Goal: Task Accomplishment & Management: Manage account settings

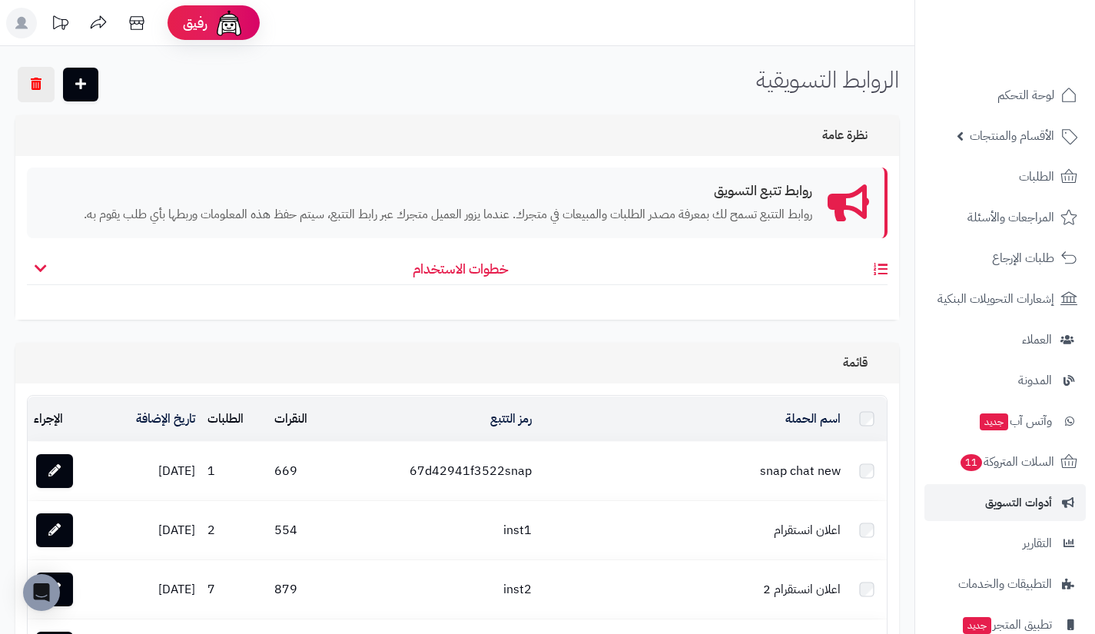
scroll to position [2278, 0]
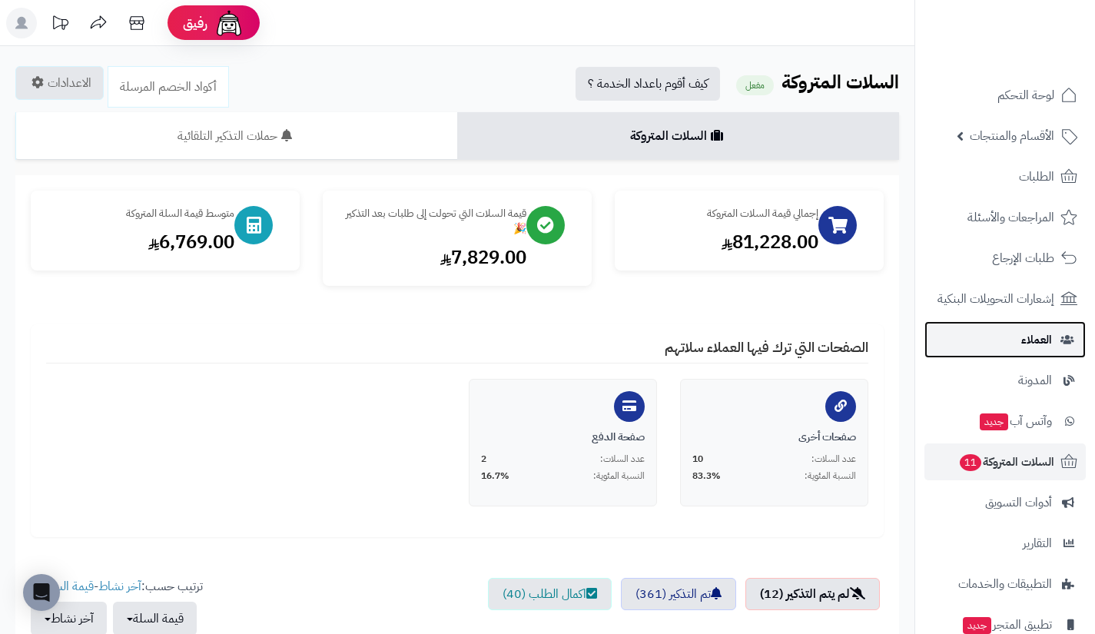
click at [992, 341] on link "العملاء" at bounding box center [1005, 339] width 161 height 37
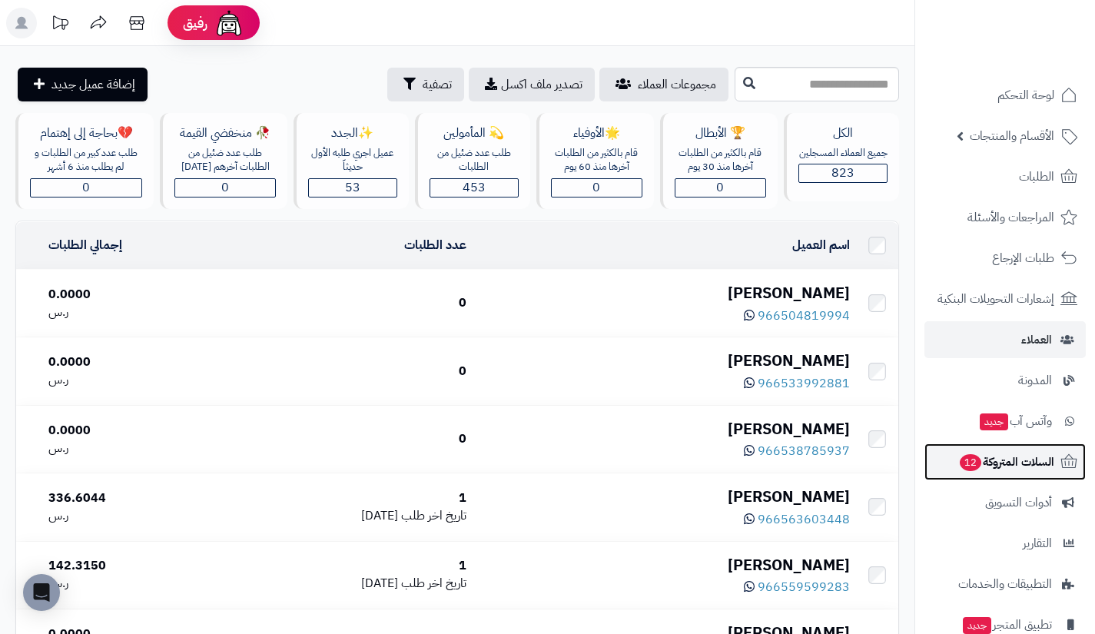
click at [980, 474] on link "السلات المتروكة 12" at bounding box center [1005, 462] width 161 height 37
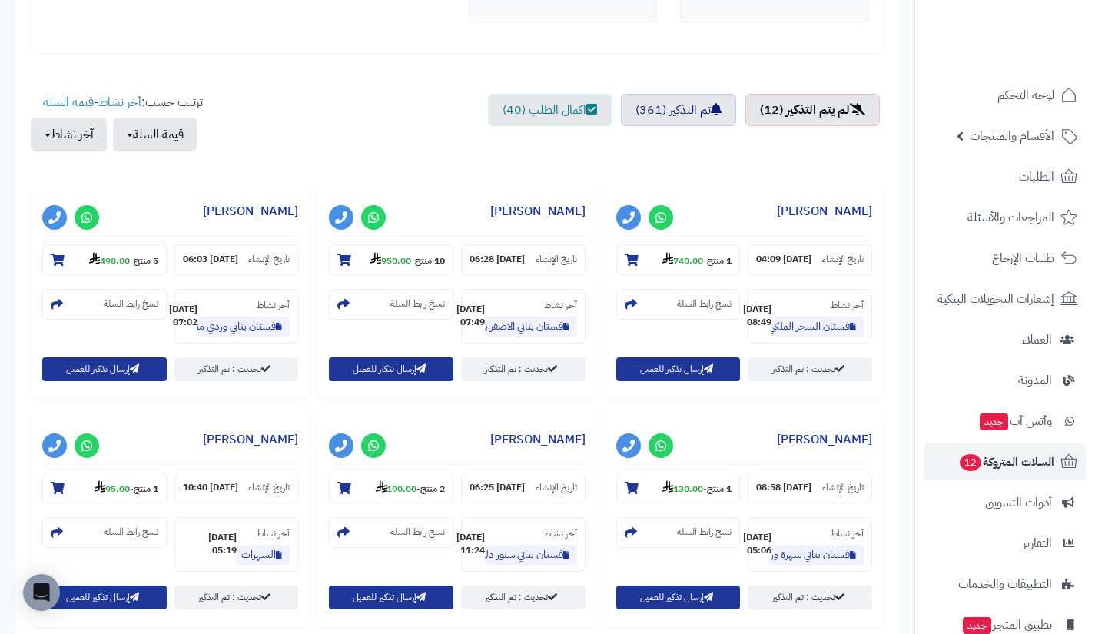
scroll to position [487, 0]
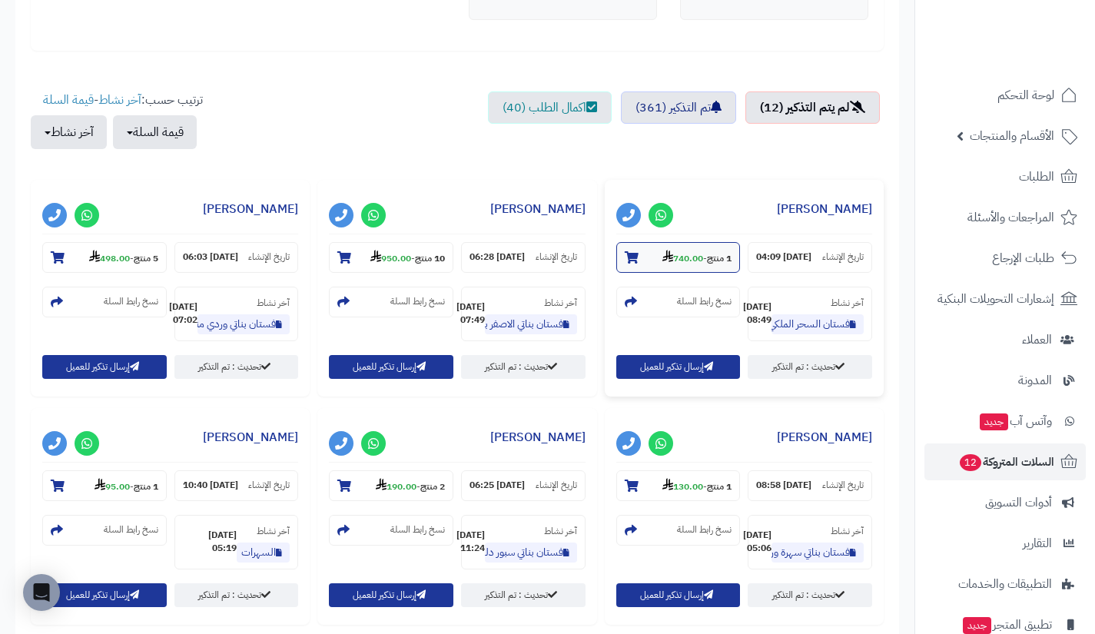
click at [691, 261] on strong "740.00" at bounding box center [683, 258] width 41 height 14
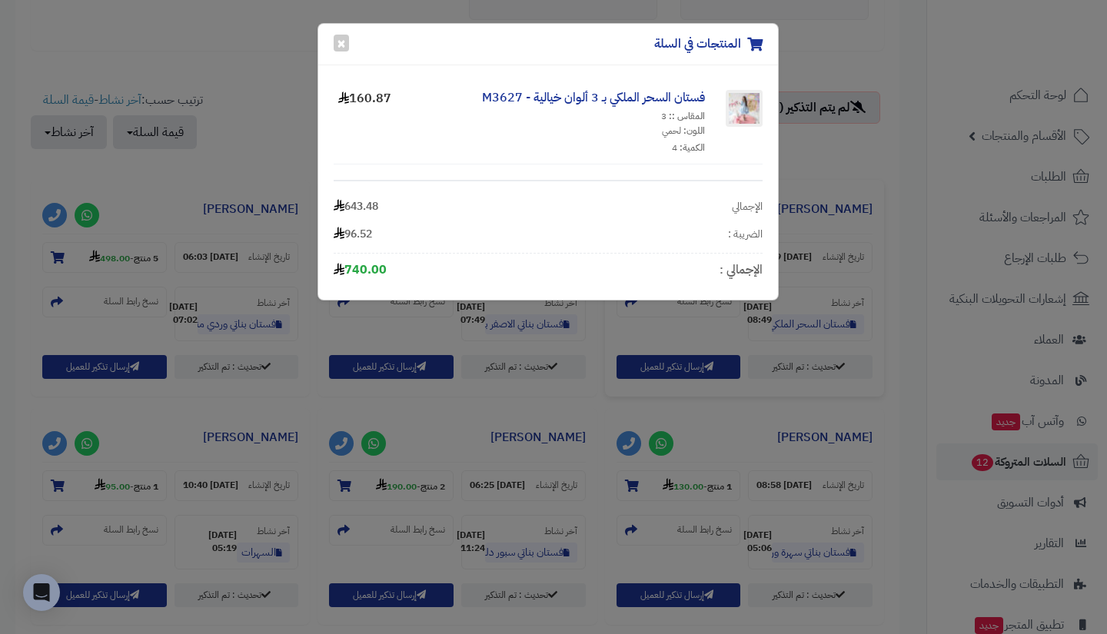
click at [822, 176] on div "المنتجات في السلة × فستان السحر الملكي بـ 3 ألوان خيالية - M3627 المقاس :: 3 ال…" at bounding box center [553, 317] width 1107 height 634
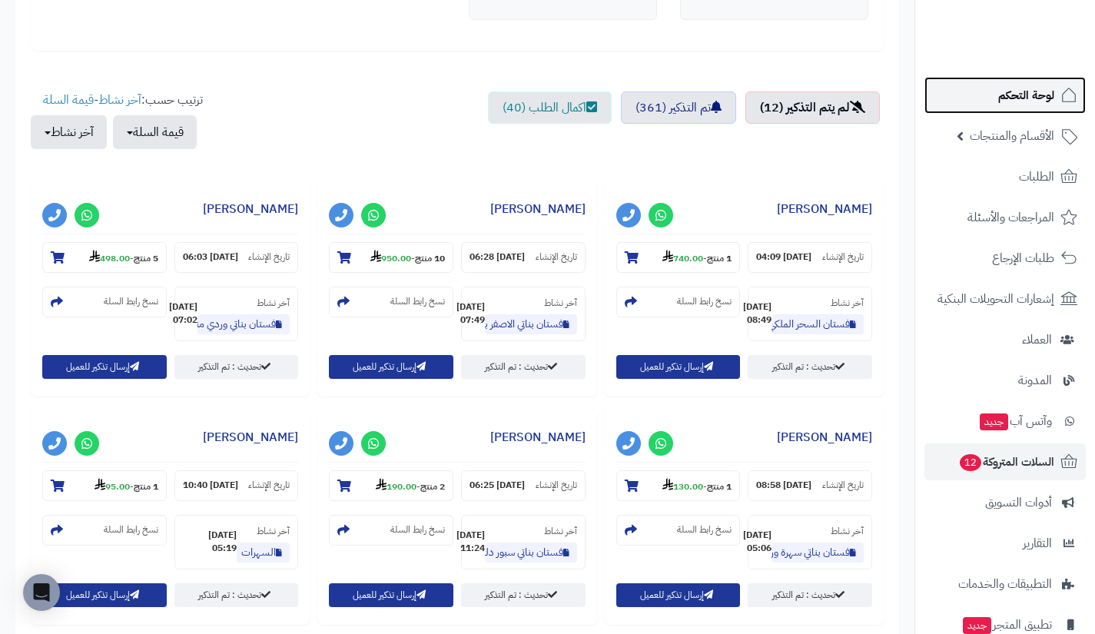
click at [982, 95] on link "لوحة التحكم" at bounding box center [1005, 95] width 161 height 37
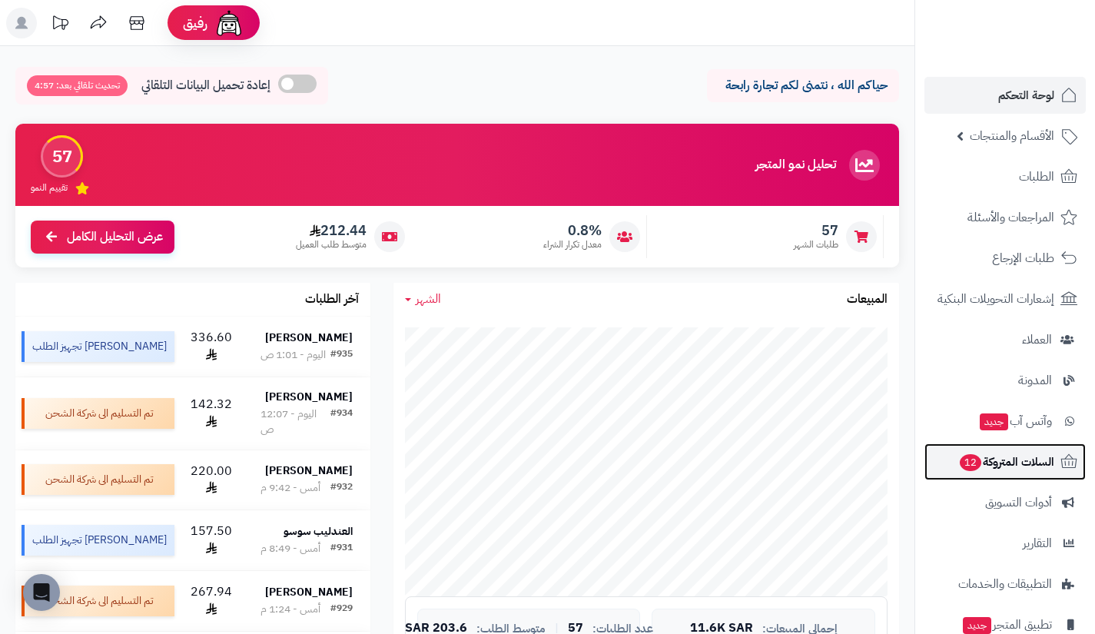
click at [988, 470] on span "السلات المتروكة 12" at bounding box center [1007, 462] width 96 height 22
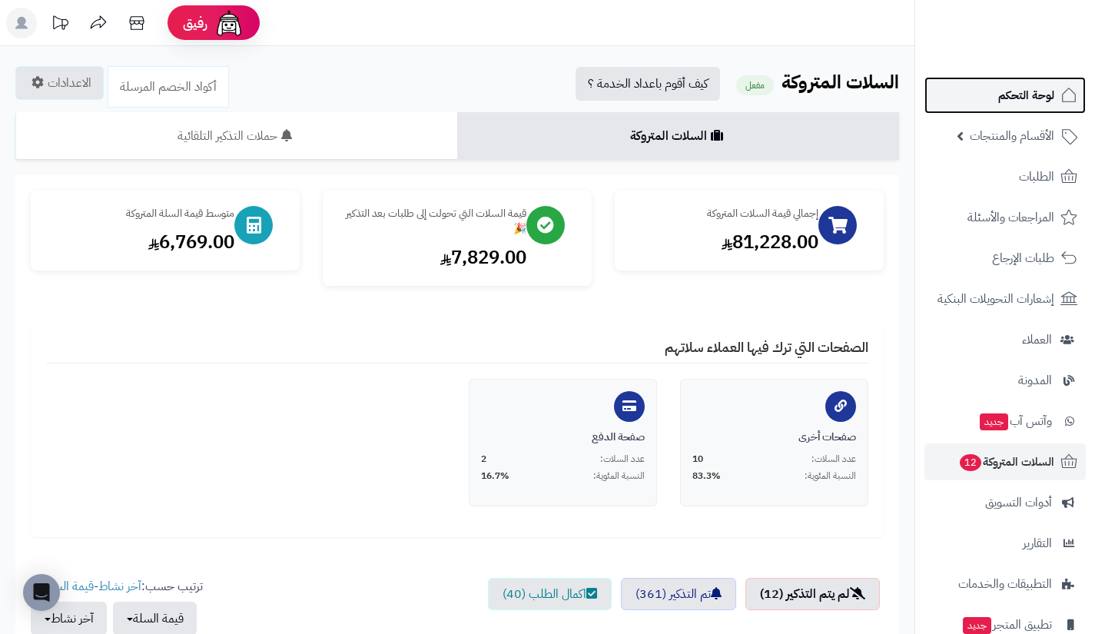
click at [1001, 88] on span "لوحة التحكم" at bounding box center [1026, 96] width 56 height 22
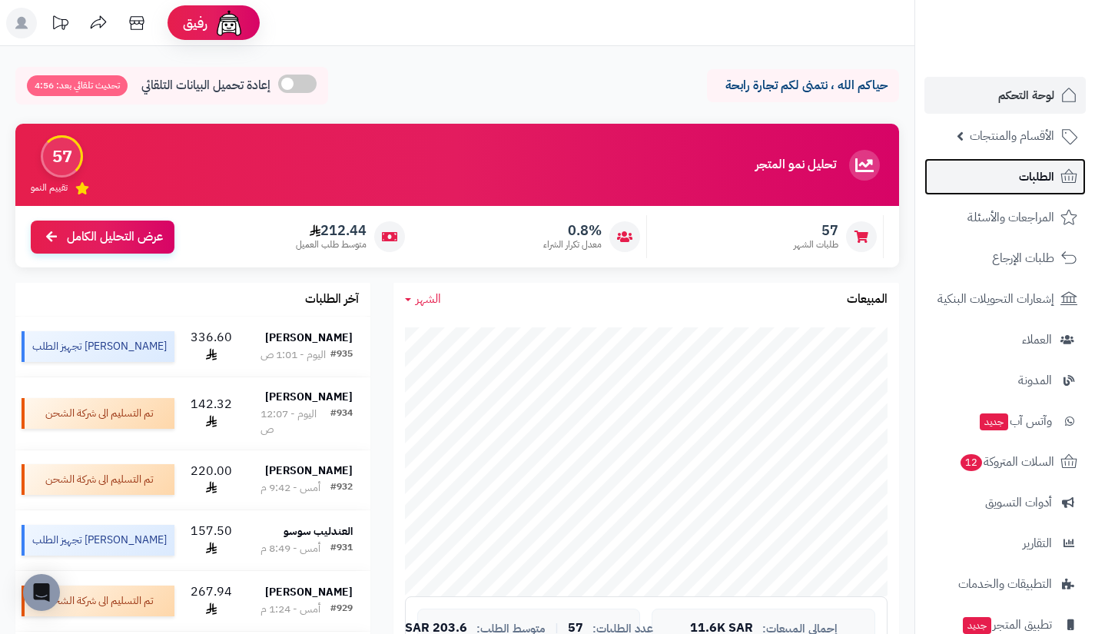
click at [1010, 176] on link "الطلبات" at bounding box center [1005, 176] width 161 height 37
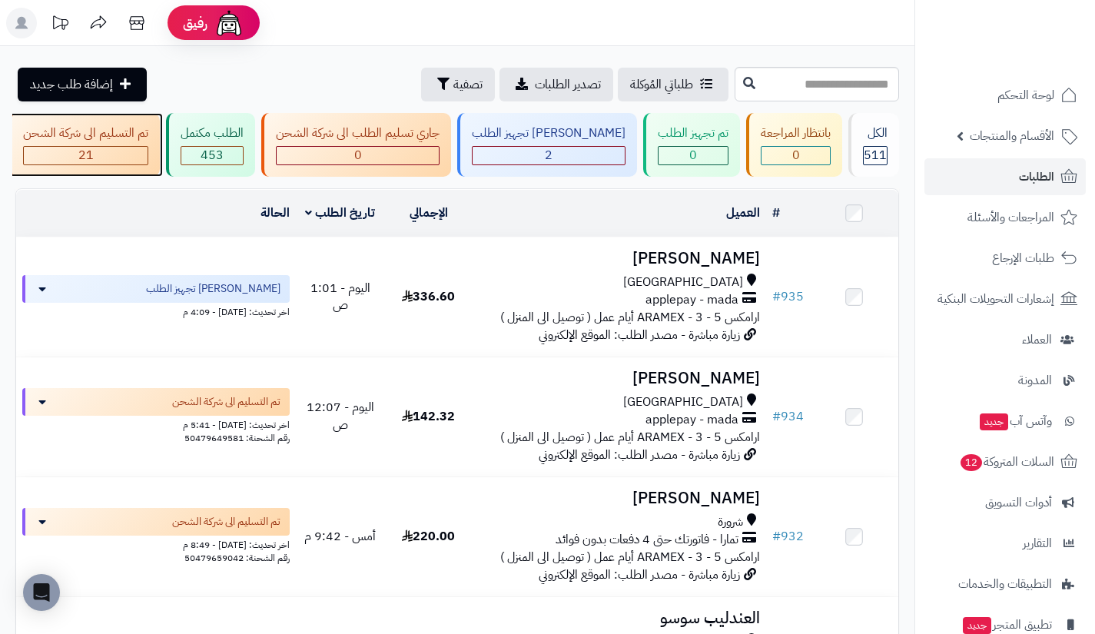
click at [160, 142] on div "تم التسليم الى شركة الشحن 21" at bounding box center [83, 145] width 151 height 64
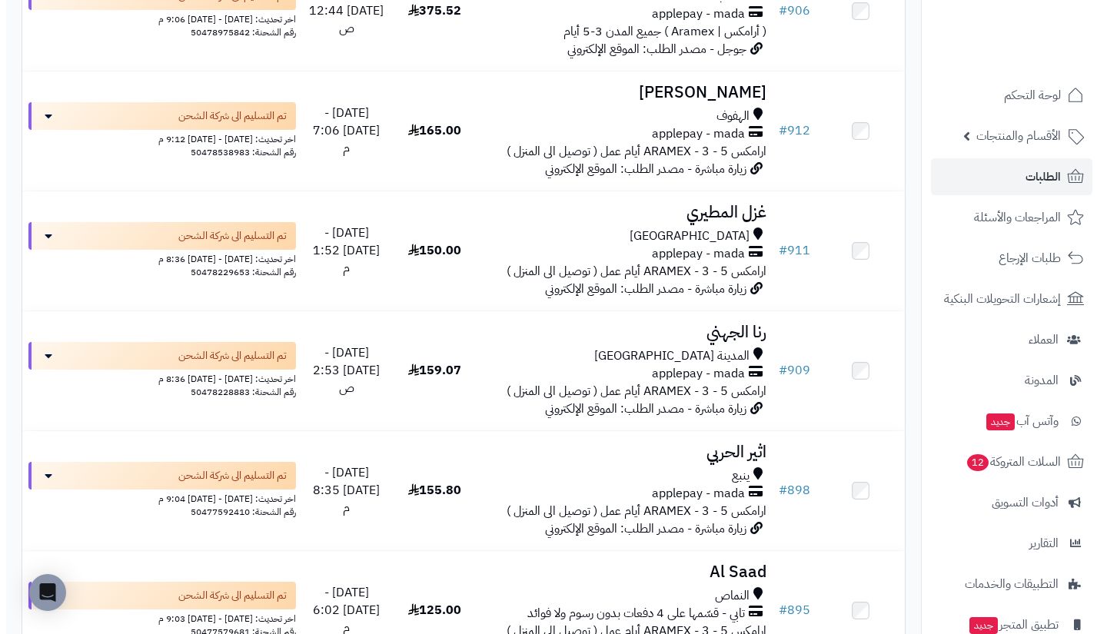
scroll to position [2361, 0]
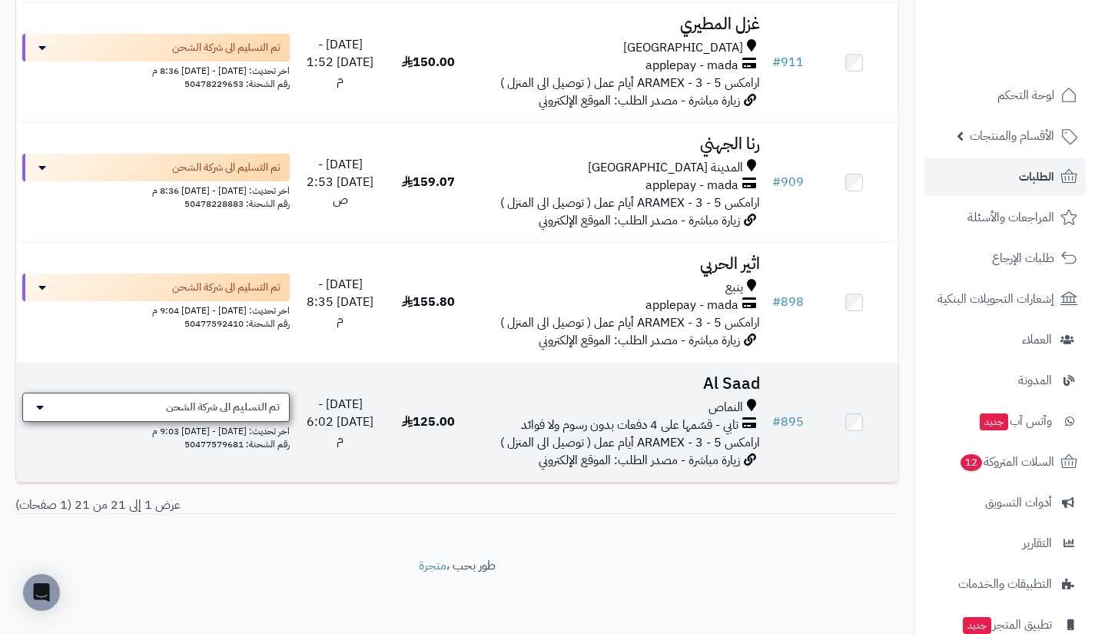
click at [277, 402] on span "تم التسليم الى شركة الشحن" at bounding box center [223, 407] width 114 height 15
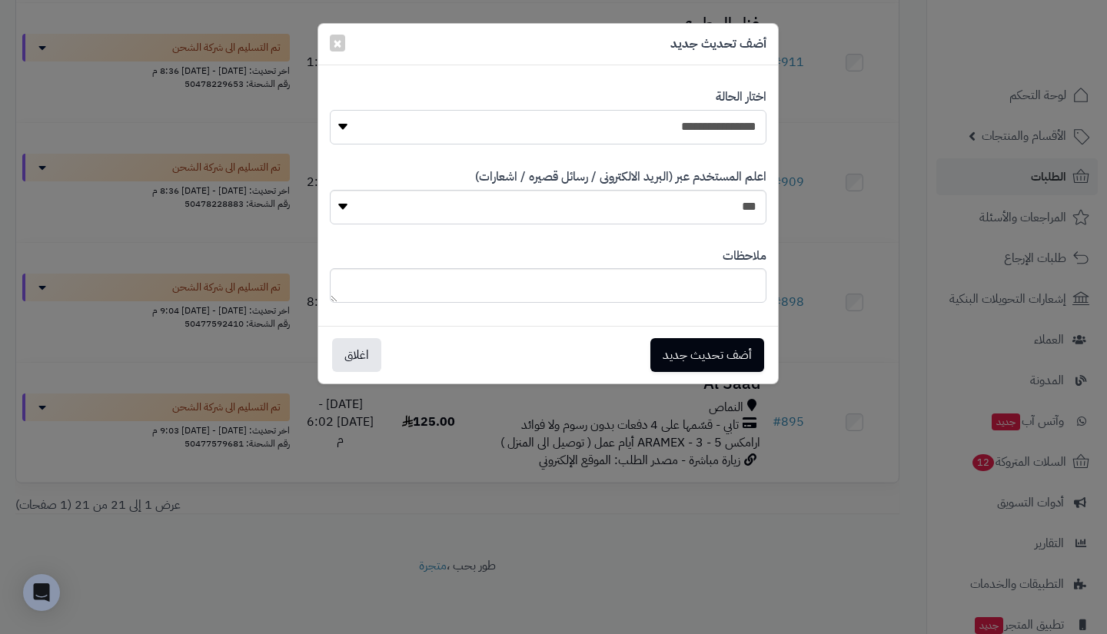
click at [553, 123] on select "**********" at bounding box center [548, 127] width 437 height 35
select select "**"
click at [330, 110] on select "**********" at bounding box center [548, 127] width 437 height 35
click at [709, 344] on button "أضف تحديث جديد" at bounding box center [707, 354] width 114 height 34
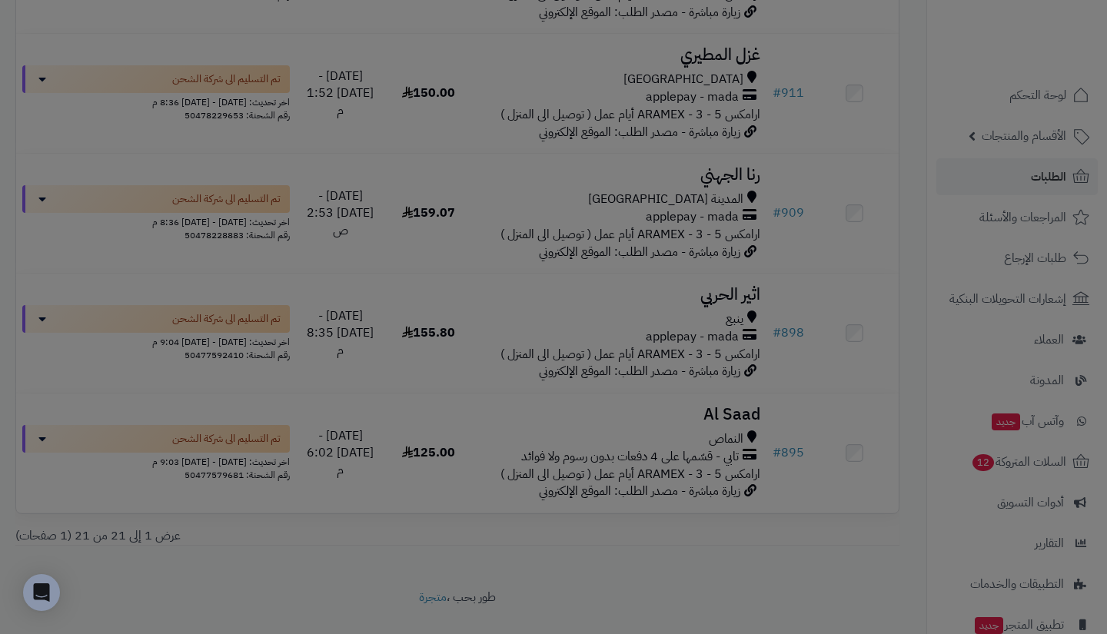
scroll to position [2411, 0]
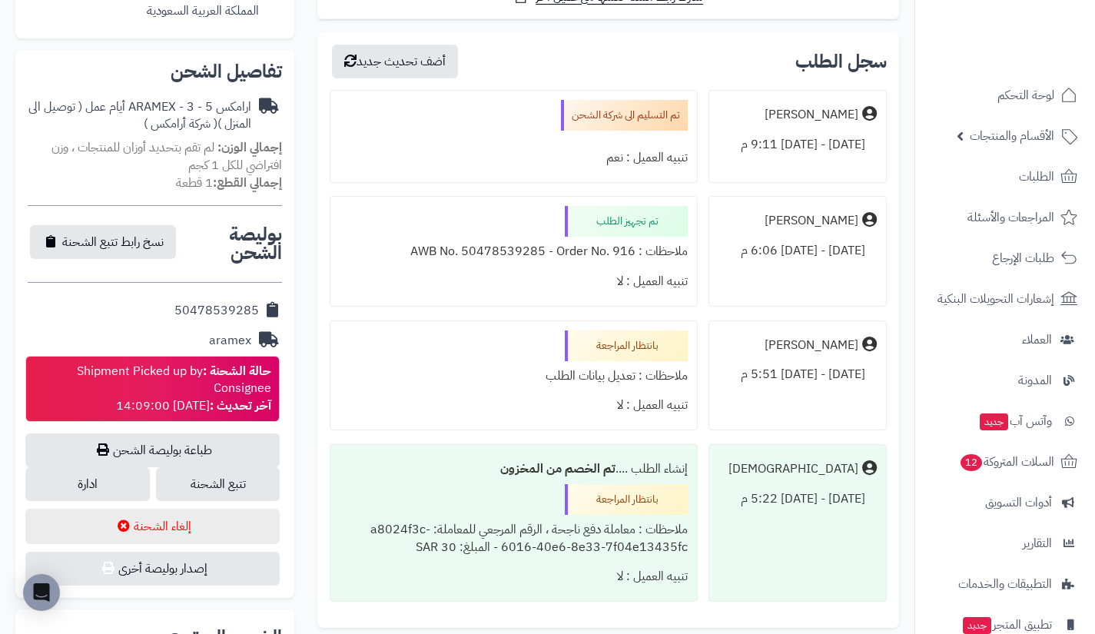
scroll to position [459, 0]
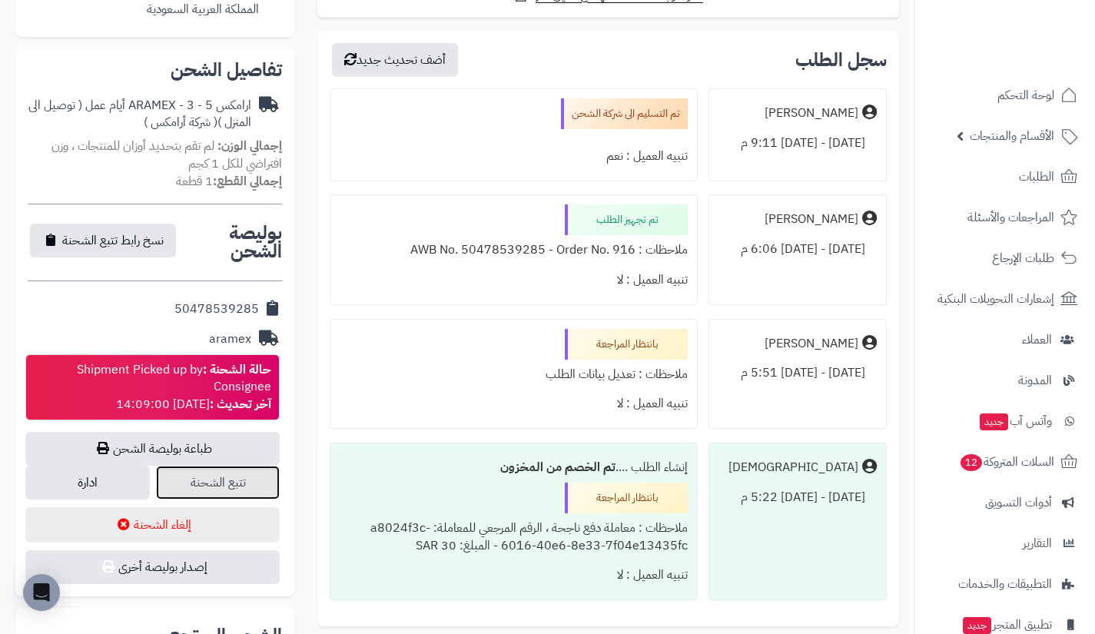
click at [209, 466] on link "تتبع الشحنة" at bounding box center [218, 483] width 125 height 34
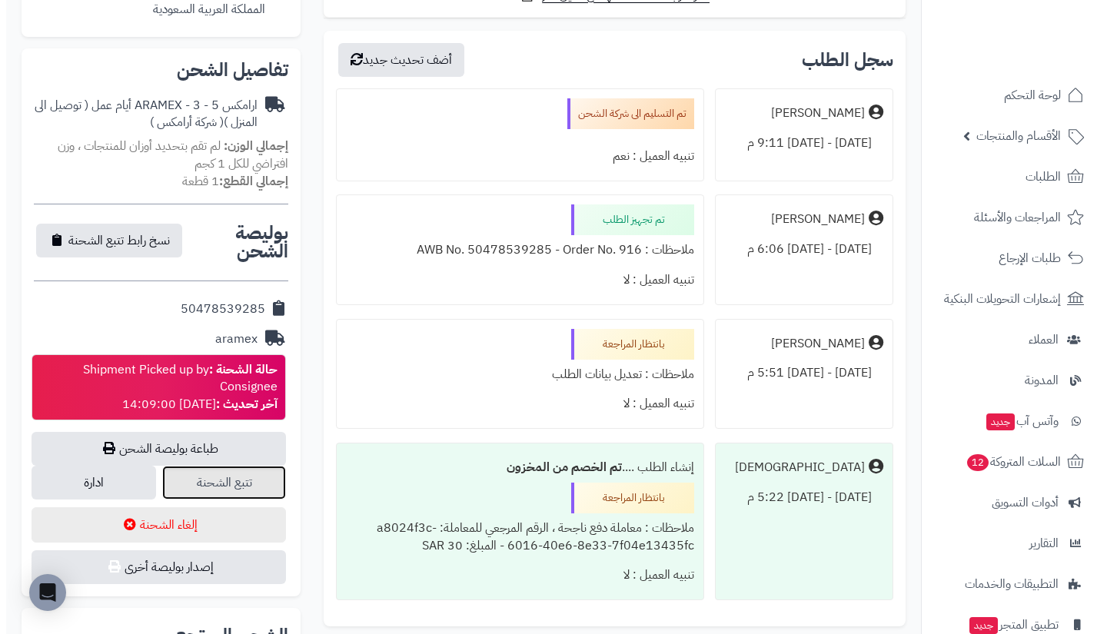
scroll to position [0, 0]
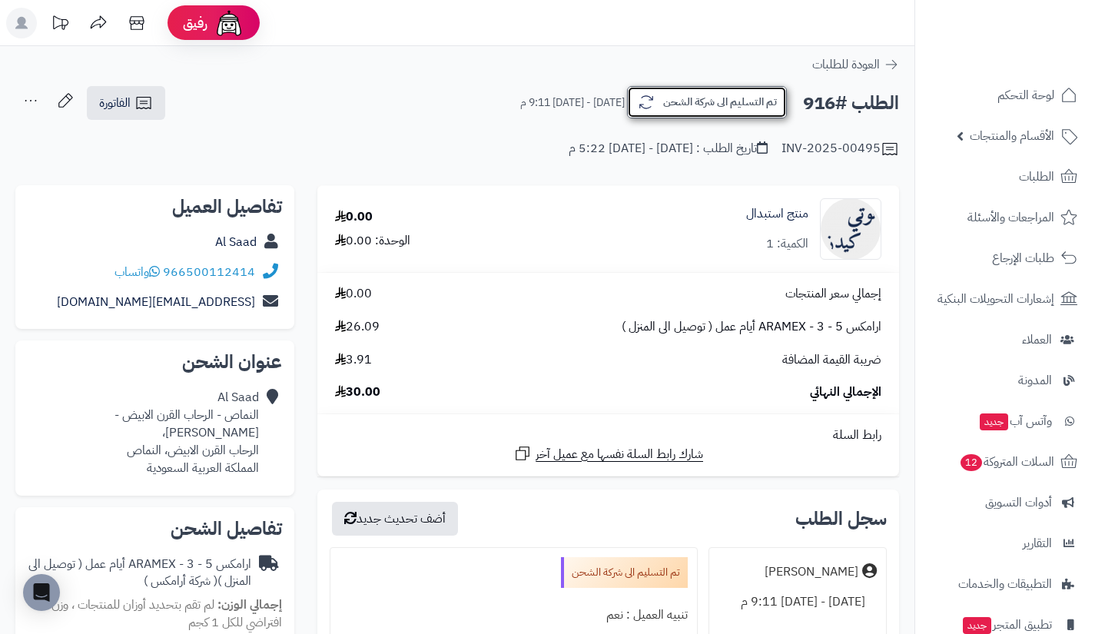
click at [664, 98] on button "تم التسليم الى شركة الشحن" at bounding box center [707, 102] width 160 height 32
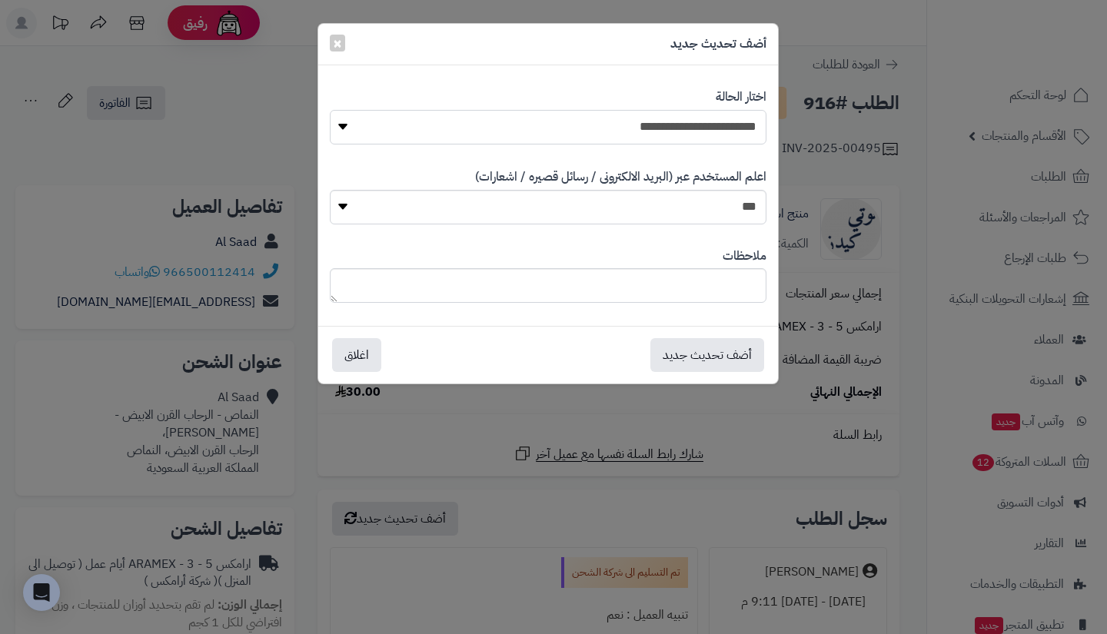
click at [724, 127] on select "**********" at bounding box center [548, 127] width 437 height 35
select select "**"
click at [330, 110] on select "**********" at bounding box center [548, 127] width 437 height 35
click at [709, 210] on select "*** **" at bounding box center [548, 207] width 437 height 35
select select "*"
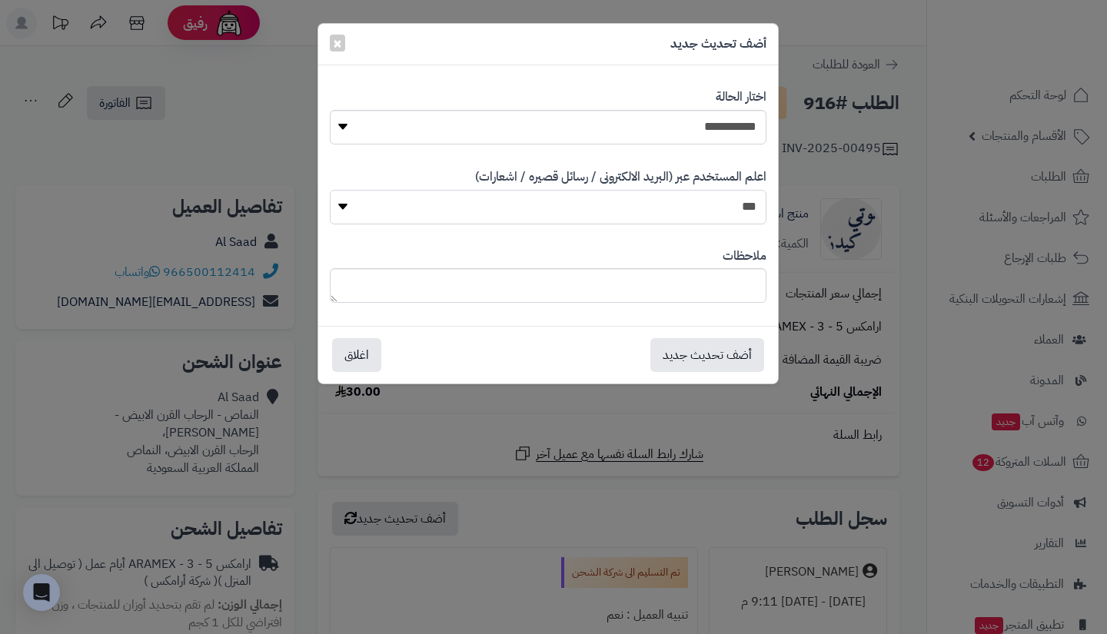
click at [330, 190] on select "*** **" at bounding box center [548, 207] width 437 height 35
click at [693, 358] on button "أضف تحديث جديد" at bounding box center [707, 354] width 114 height 34
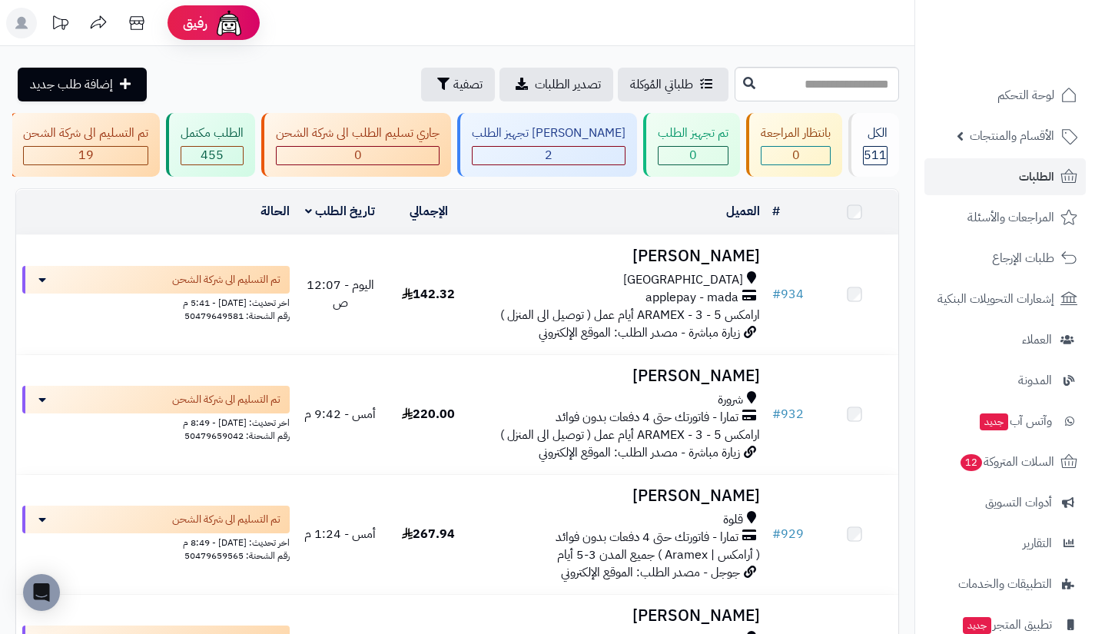
scroll to position [2121, 0]
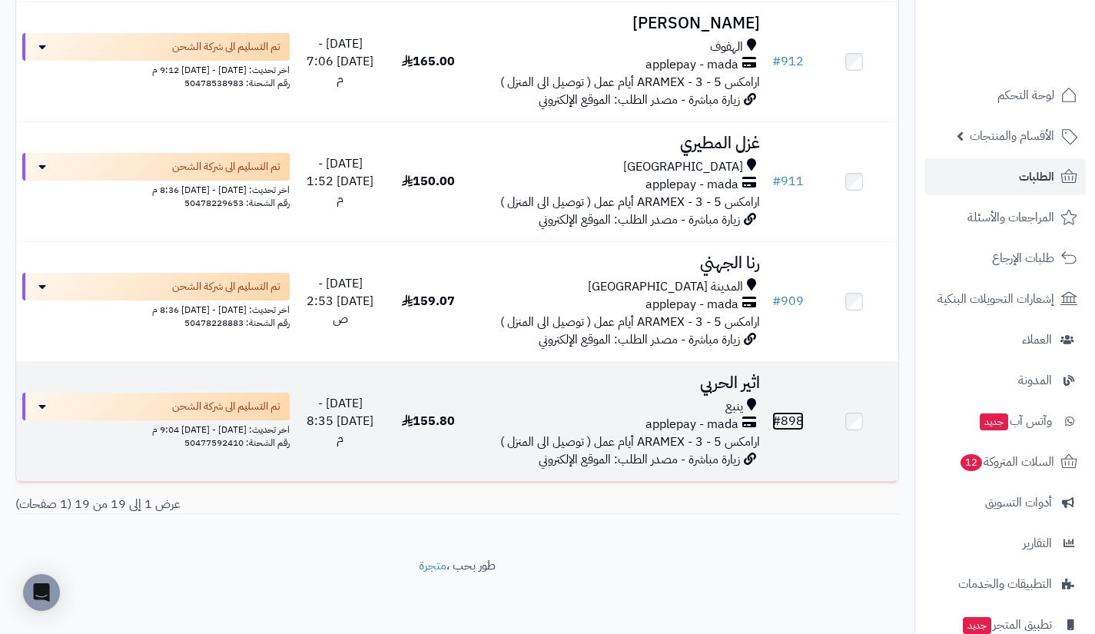
click at [785, 417] on link "# 898" at bounding box center [788, 421] width 32 height 18
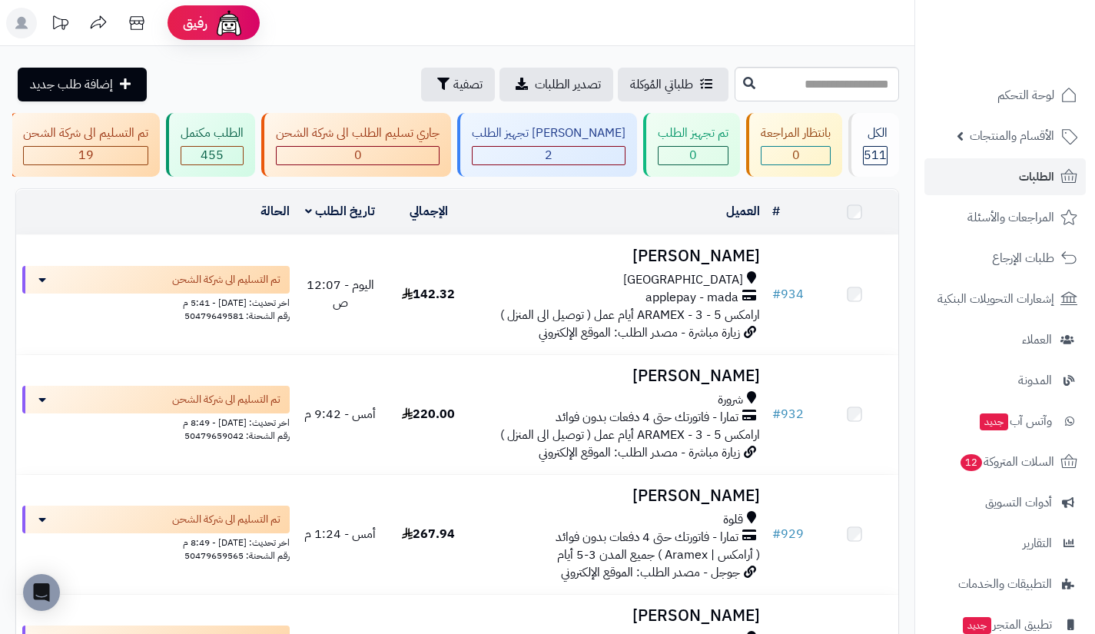
scroll to position [2121, 0]
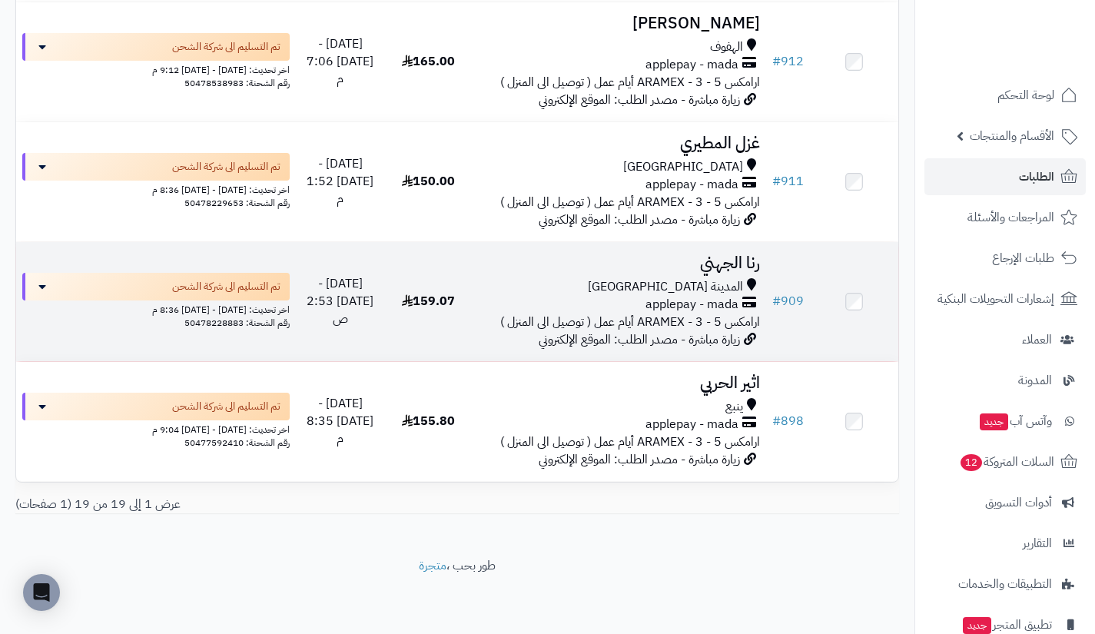
click at [740, 284] on span "المدينة المنورة" at bounding box center [665, 287] width 155 height 18
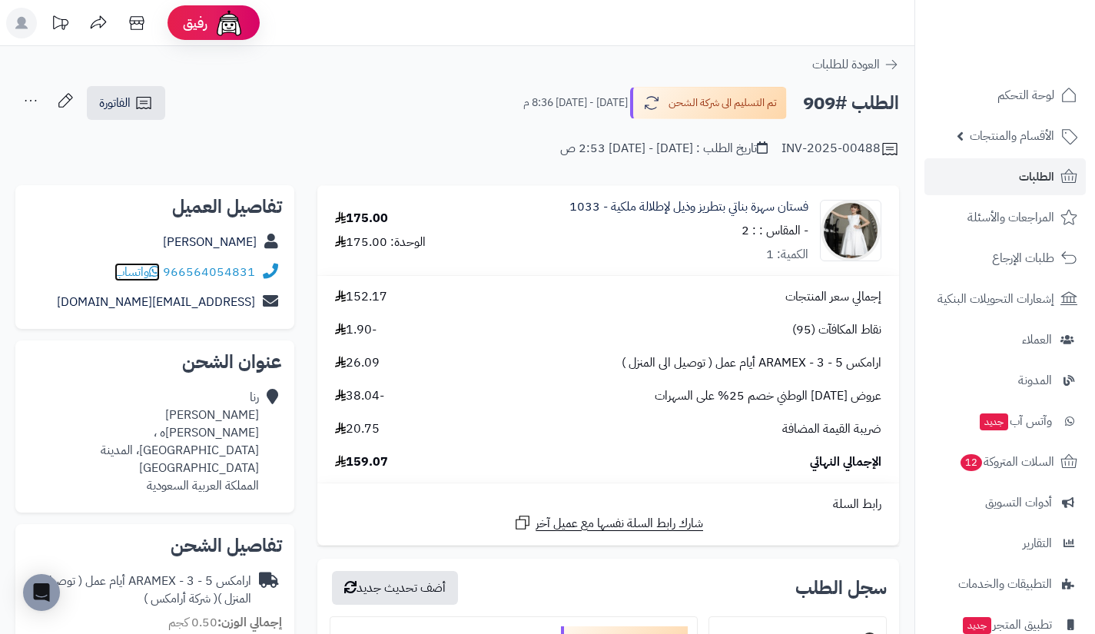
click at [144, 272] on span "واتساب" at bounding box center [137, 272] width 45 height 18
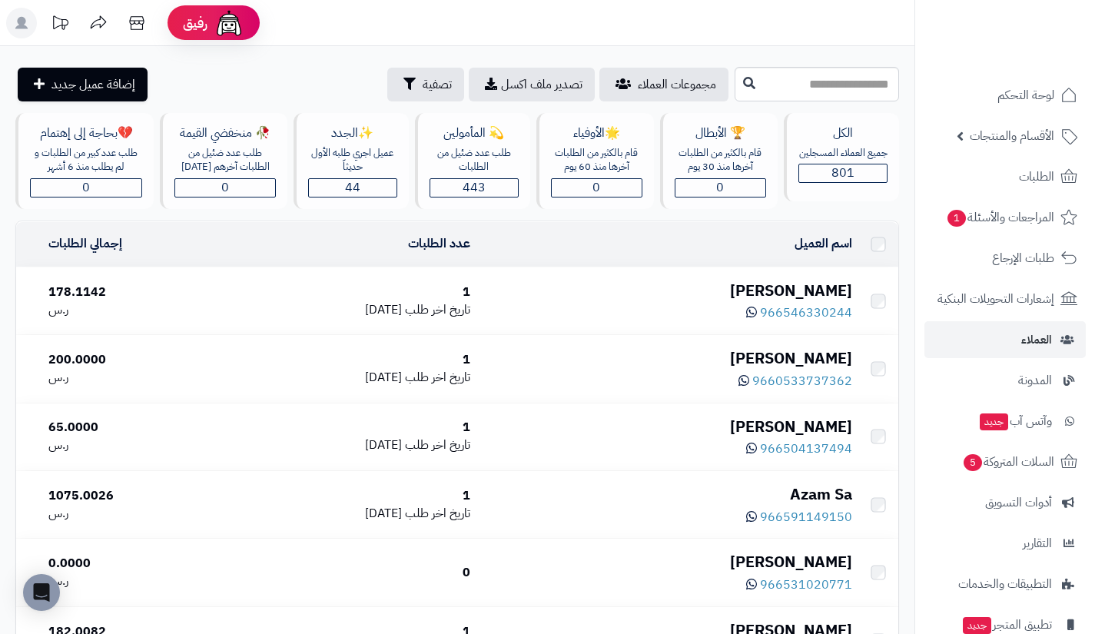
scroll to position [6636, 0]
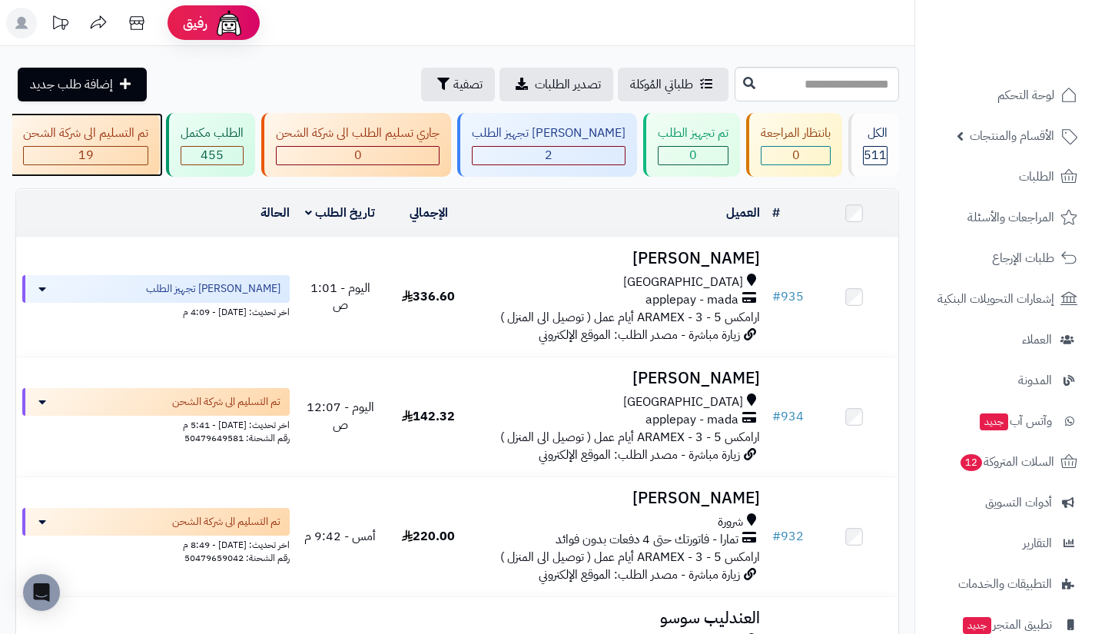
drag, startPoint x: 0, startPoint y: 0, endPoint x: 194, endPoint y: 128, distance: 233.0
click at [148, 128] on div "تم التسليم الى شركة الشحن" at bounding box center [85, 134] width 125 height 18
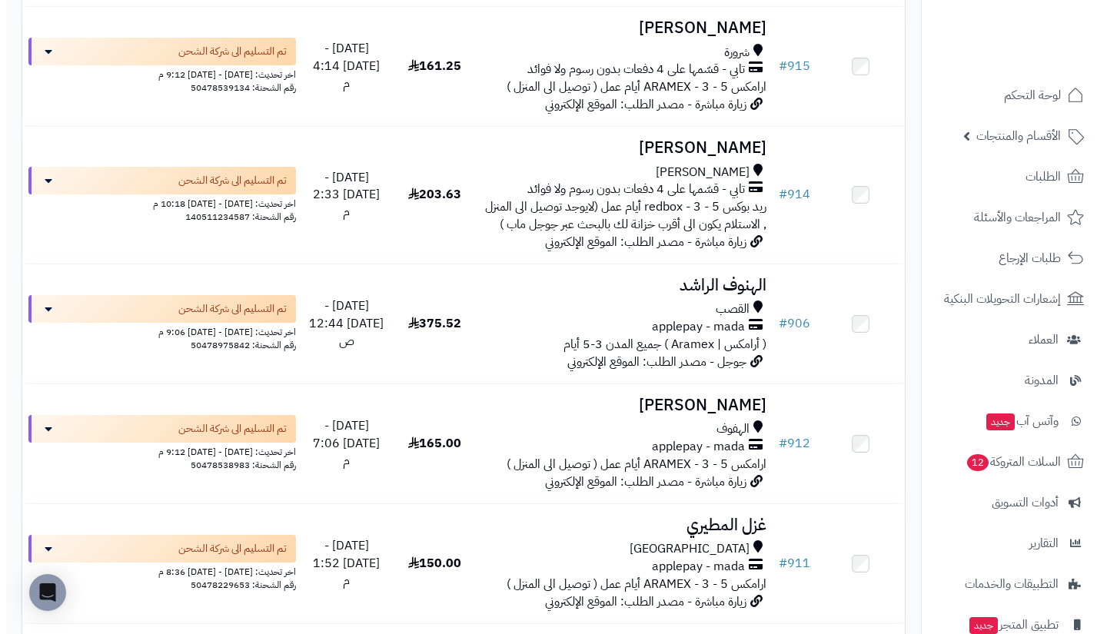
scroll to position [2121, 0]
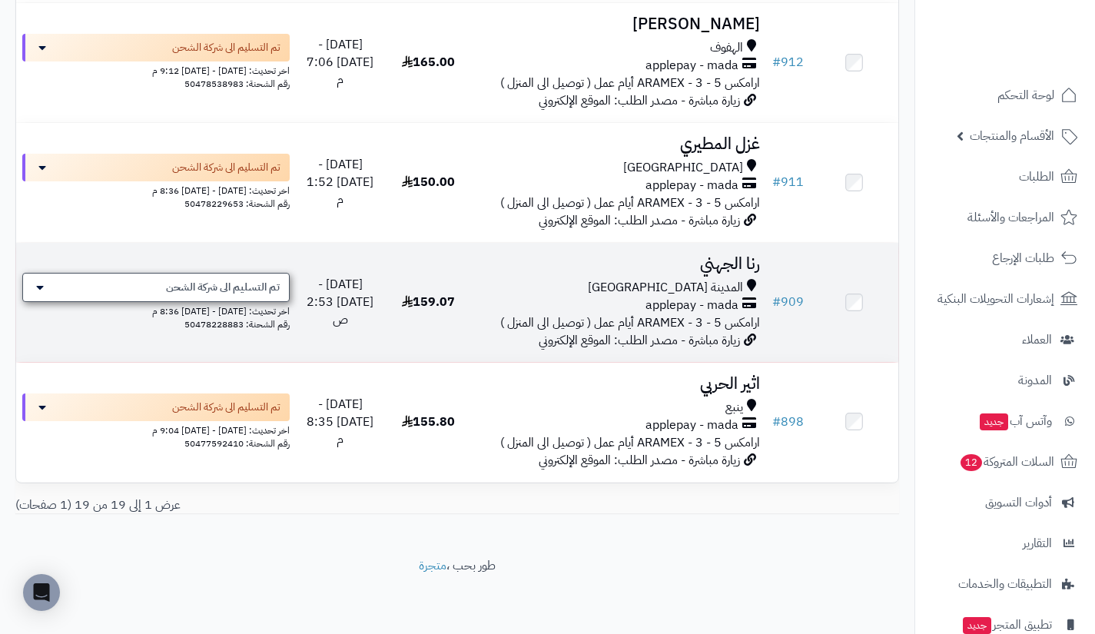
click at [258, 283] on span "تم التسليم الى شركة الشحن" at bounding box center [223, 287] width 114 height 15
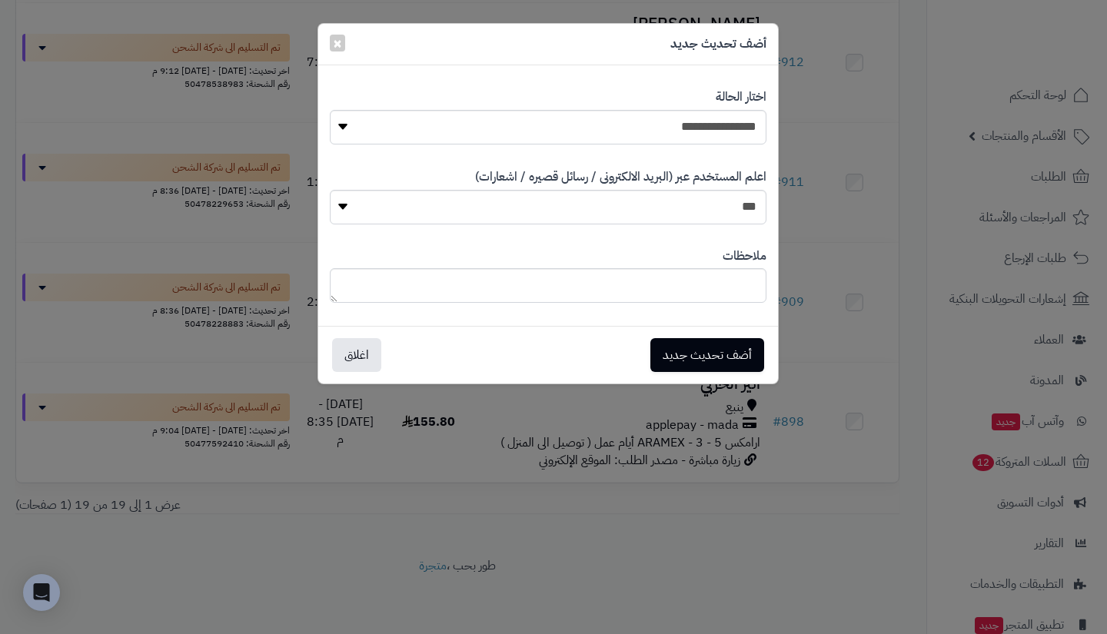
click at [460, 401] on div "**********" at bounding box center [553, 317] width 1107 height 634
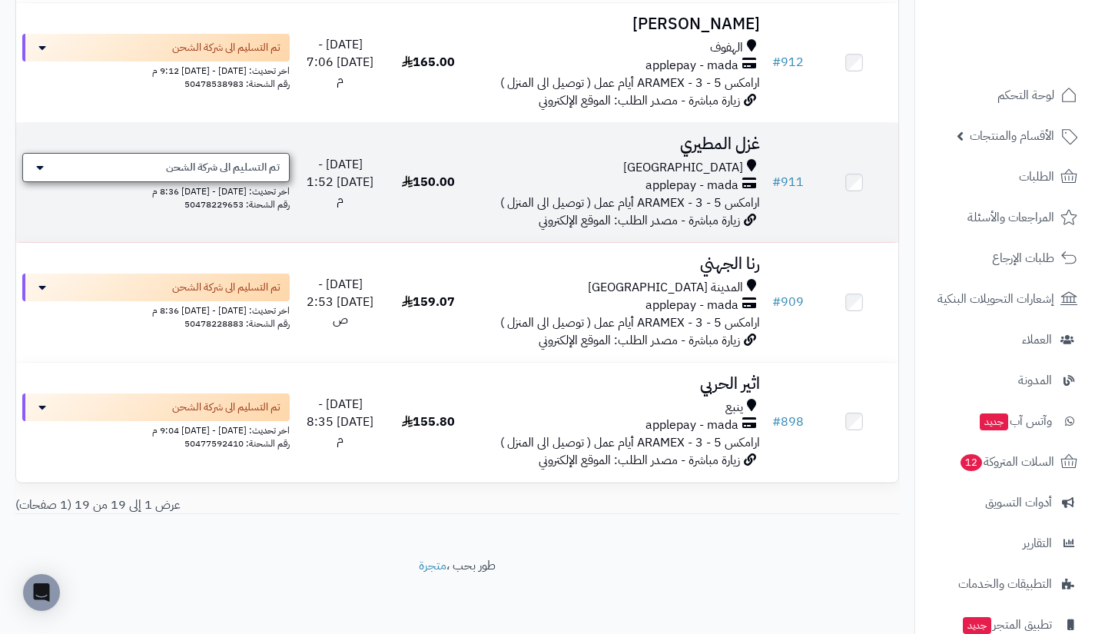
click at [277, 175] on div "تم التسليم الى شركة الشحن" at bounding box center [155, 167] width 267 height 29
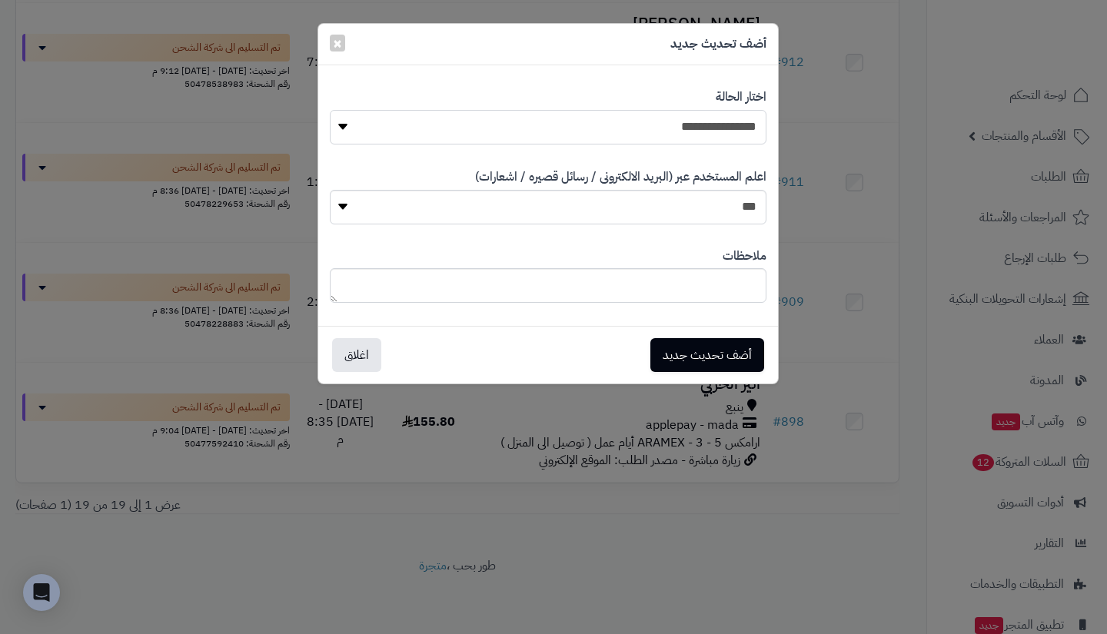
click at [471, 131] on select "**********" at bounding box center [548, 127] width 437 height 35
select select "**"
click at [330, 110] on select "**********" at bounding box center [548, 127] width 437 height 35
click at [699, 343] on button "أضف تحديث جديد" at bounding box center [707, 354] width 114 height 34
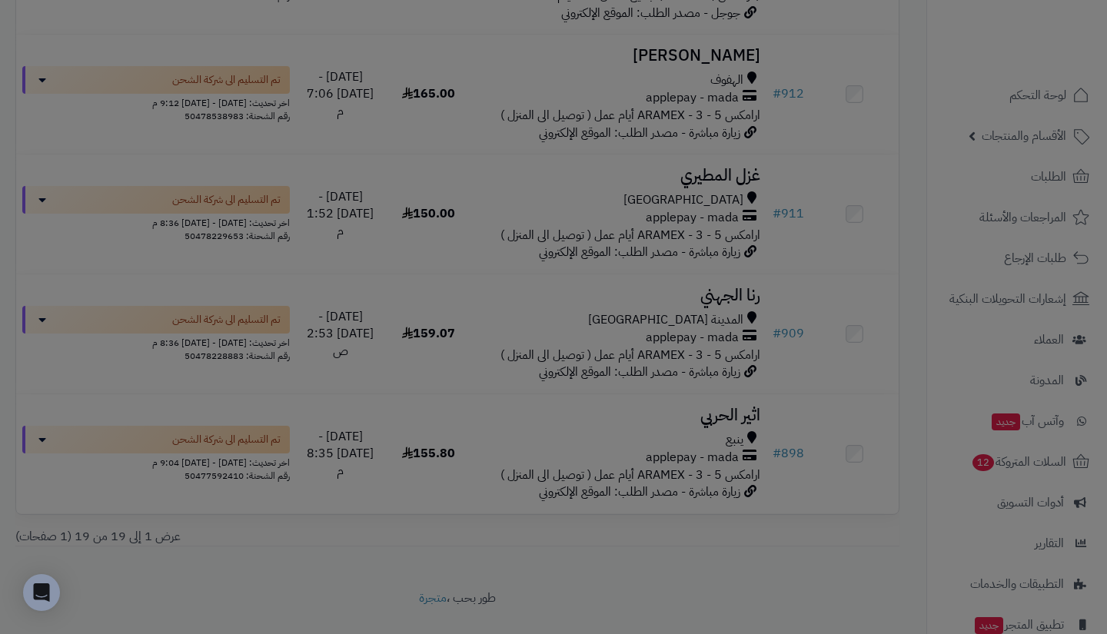
scroll to position [2171, 0]
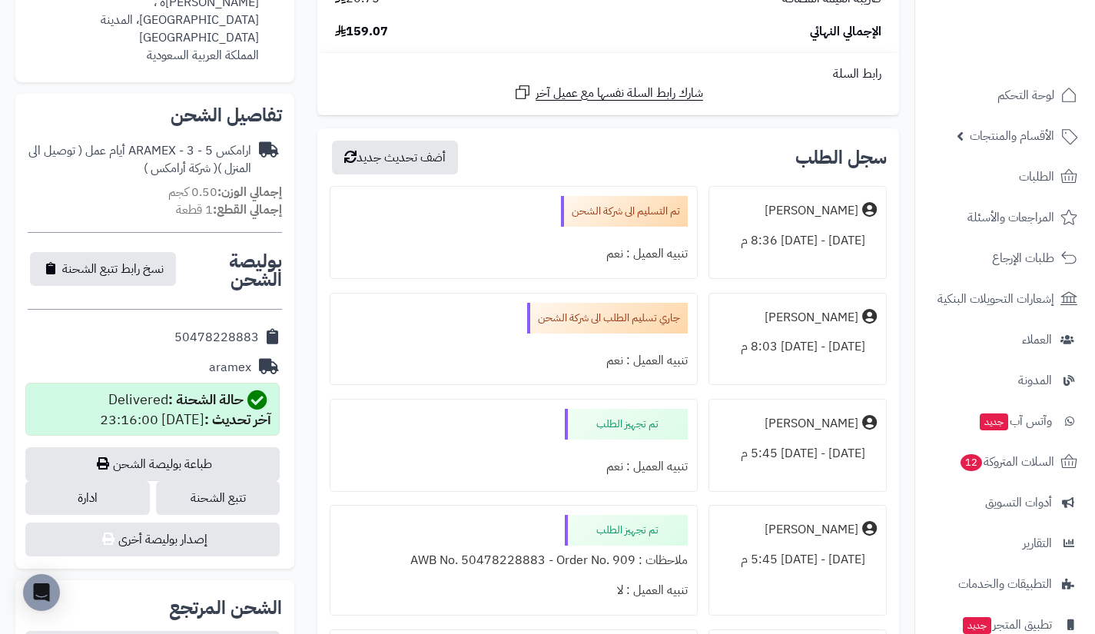
scroll to position [444, 0]
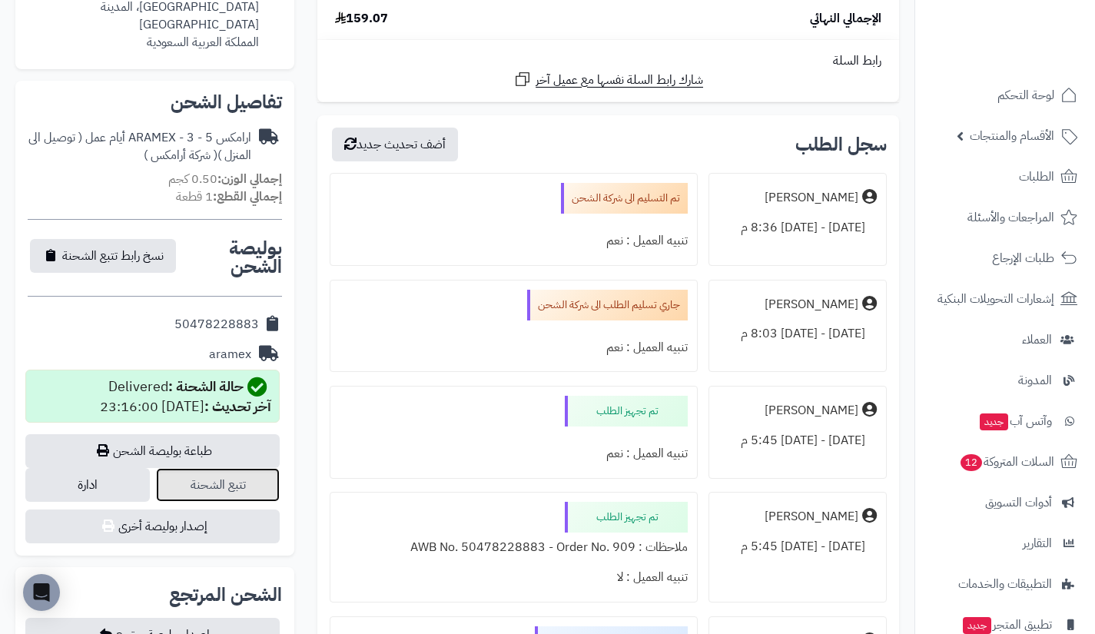
click at [231, 468] on link "تتبع الشحنة" at bounding box center [218, 485] width 125 height 34
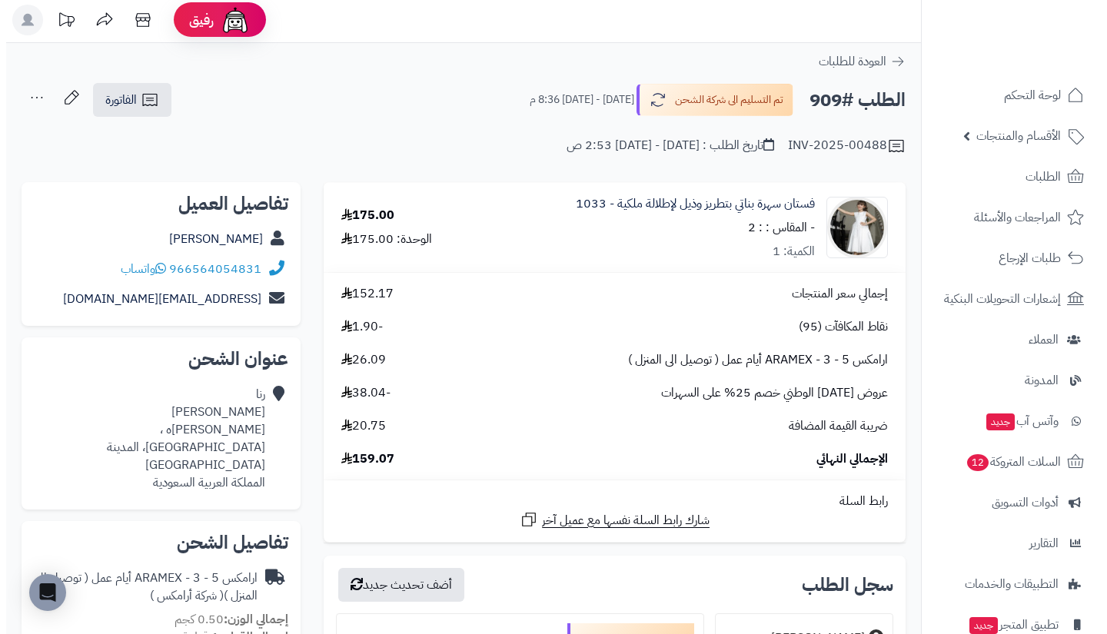
scroll to position [0, 0]
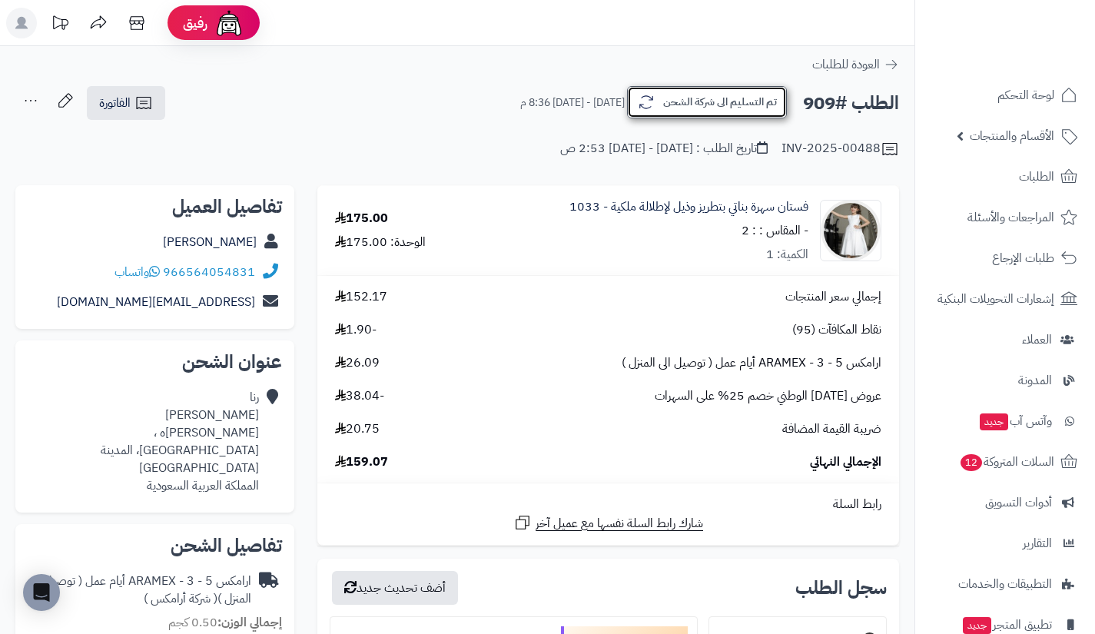
click at [680, 109] on button "تم التسليم الى شركة الشحن" at bounding box center [707, 102] width 160 height 32
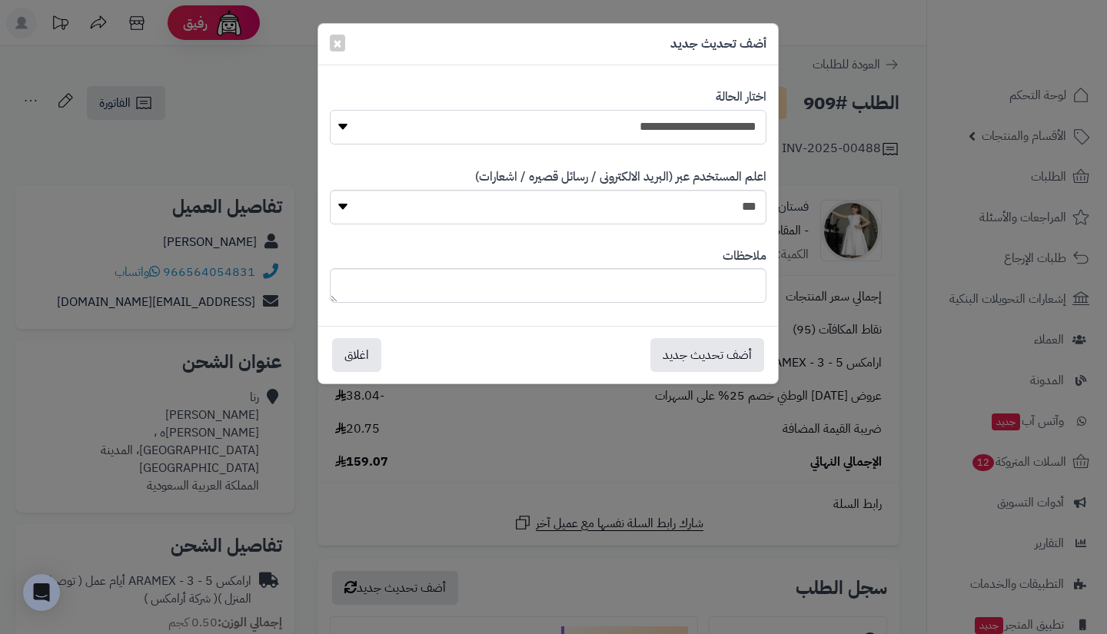
click at [676, 123] on select "**********" at bounding box center [548, 127] width 437 height 35
select select "**"
click at [330, 110] on select "**********" at bounding box center [548, 127] width 437 height 35
click at [723, 353] on button "أضف تحديث جديد" at bounding box center [707, 354] width 114 height 34
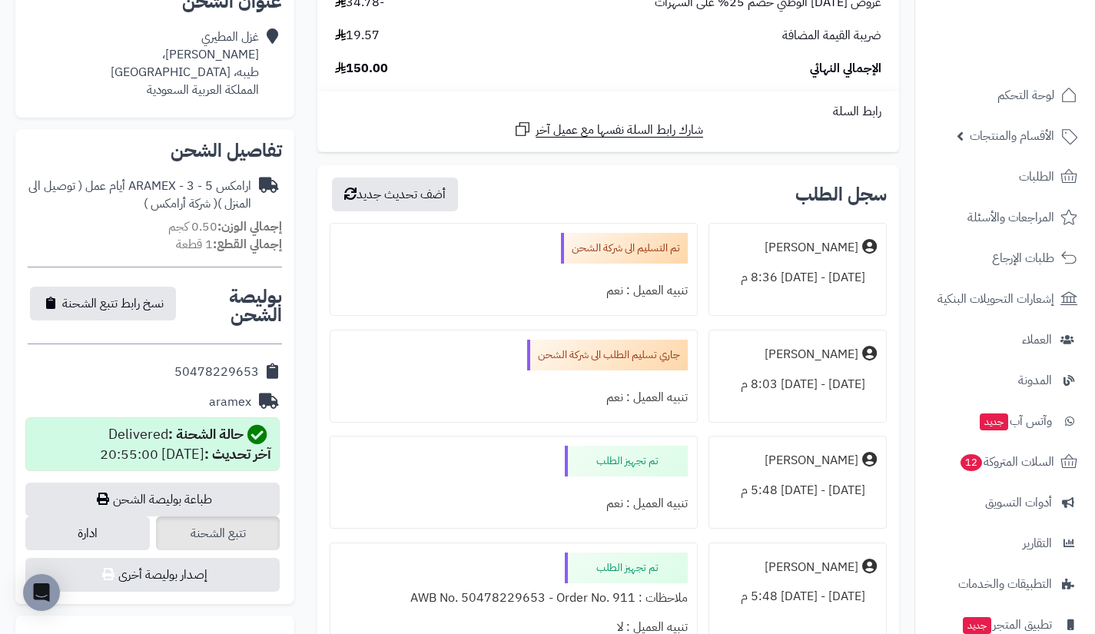
scroll to position [361, 0]
click at [251, 536] on link "تتبع الشحنة" at bounding box center [218, 533] width 125 height 34
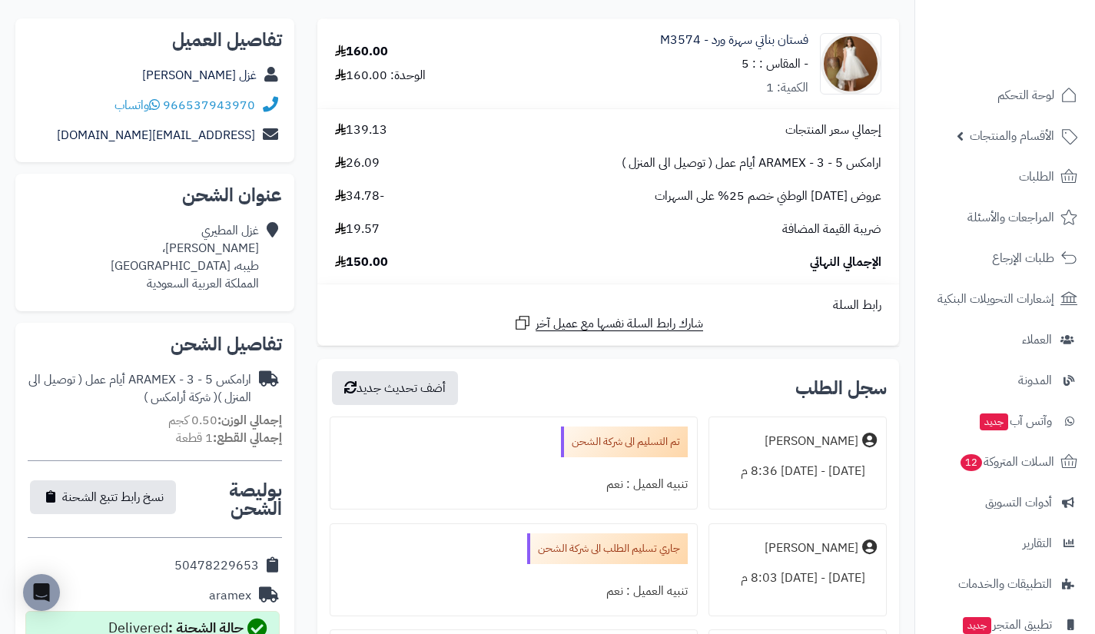
scroll to position [0, 0]
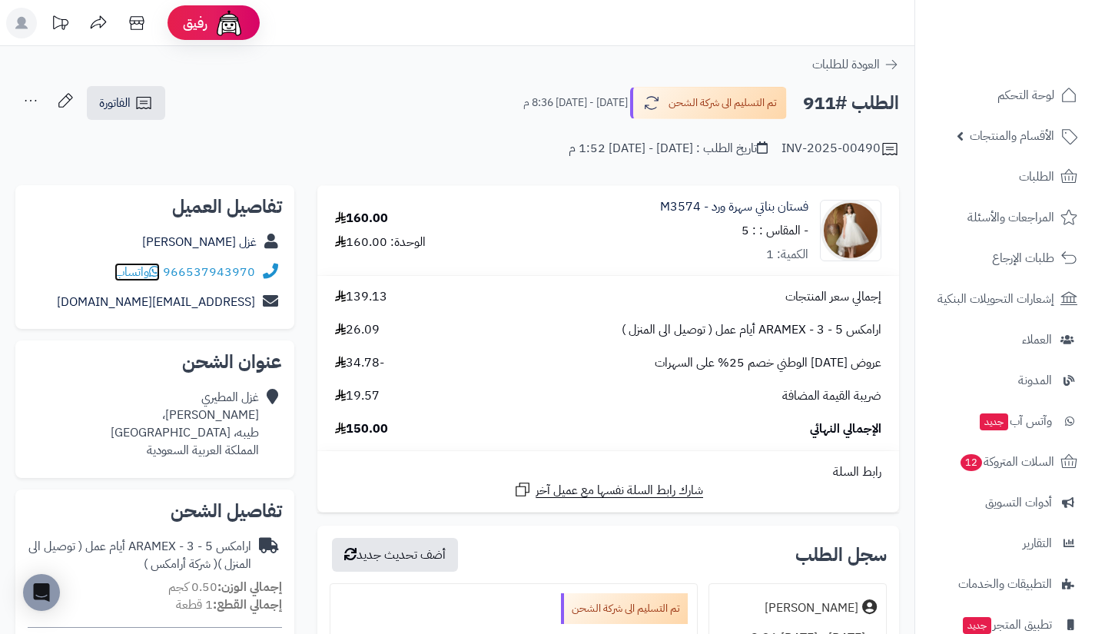
click at [144, 264] on span "واتساب" at bounding box center [137, 272] width 45 height 18
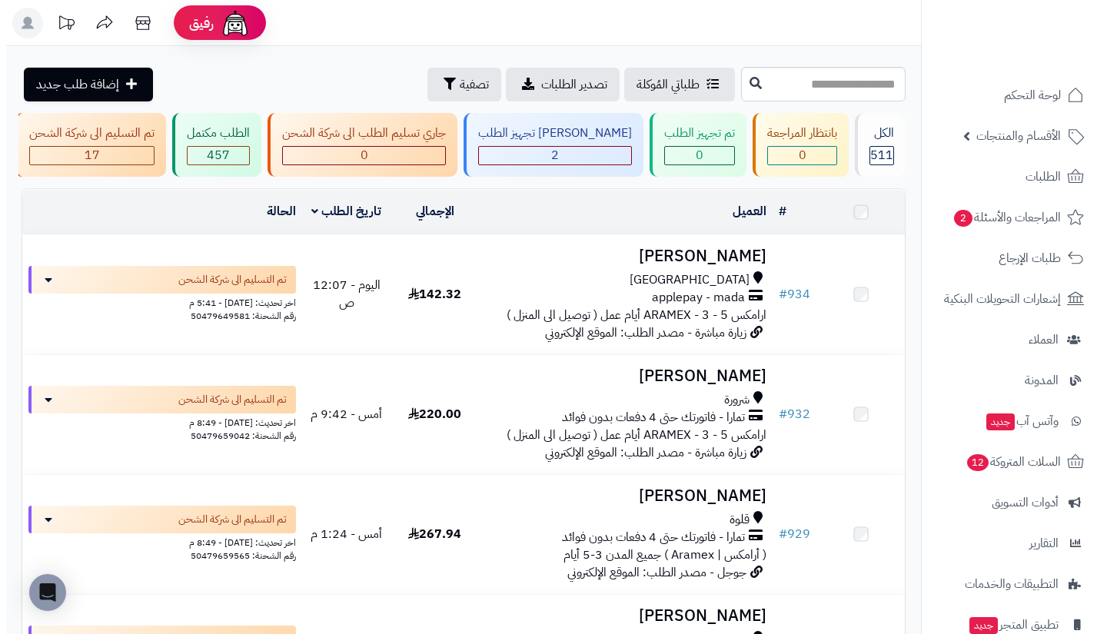
scroll to position [1880, 0]
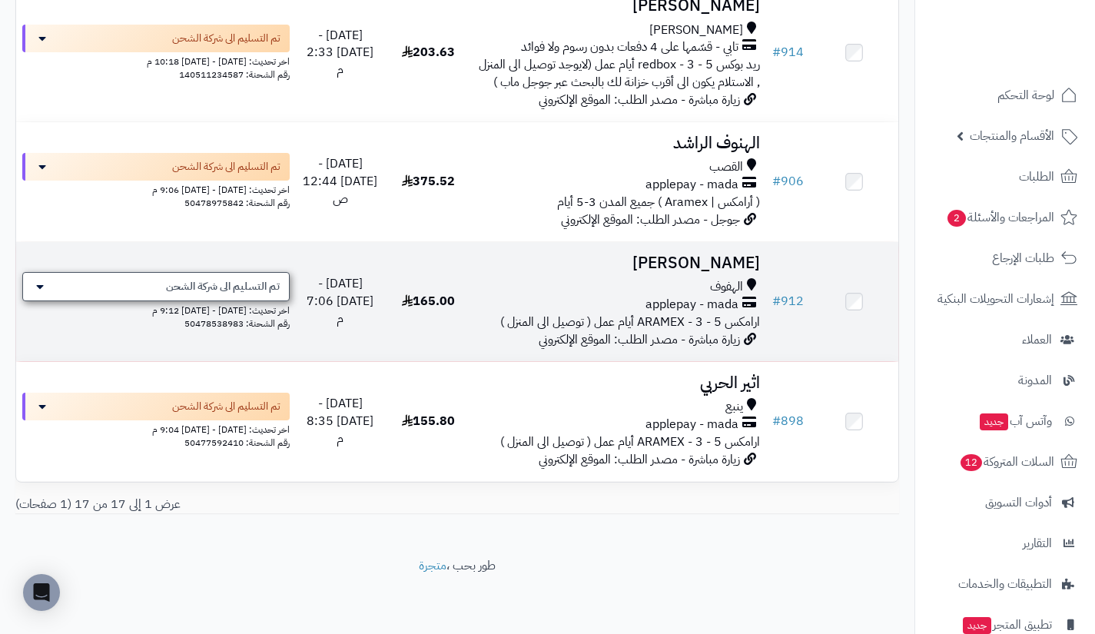
click at [251, 299] on div "تم التسليم الى شركة الشحن" at bounding box center [155, 286] width 267 height 29
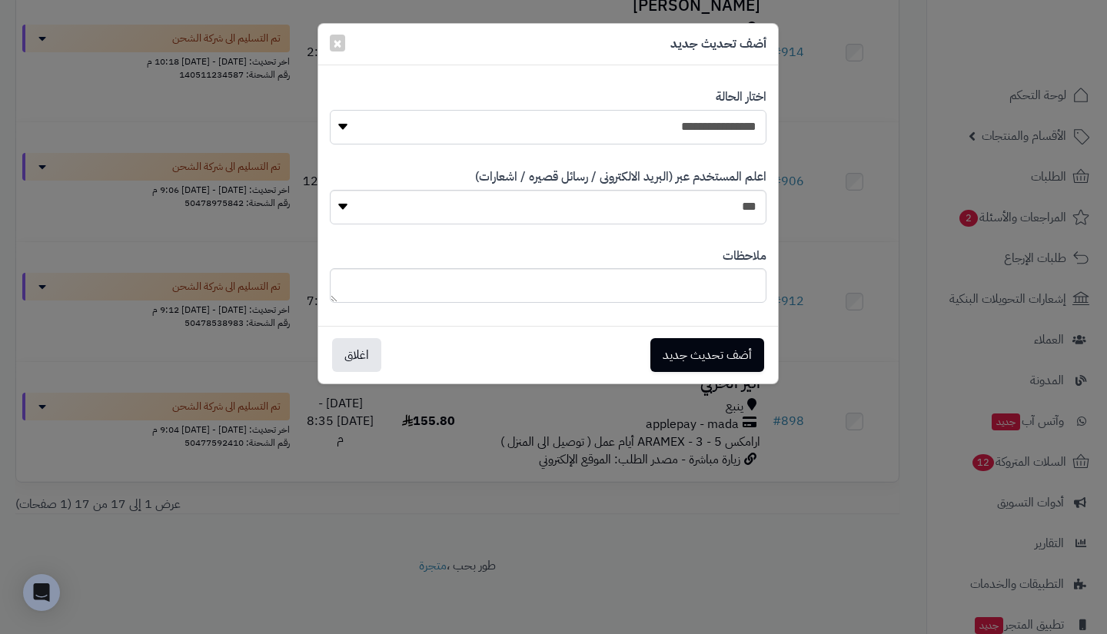
click at [581, 127] on select "**********" at bounding box center [548, 127] width 437 height 35
select select "**"
click at [330, 110] on select "**********" at bounding box center [548, 127] width 437 height 35
click at [715, 357] on button "أضف تحديث جديد" at bounding box center [707, 354] width 114 height 34
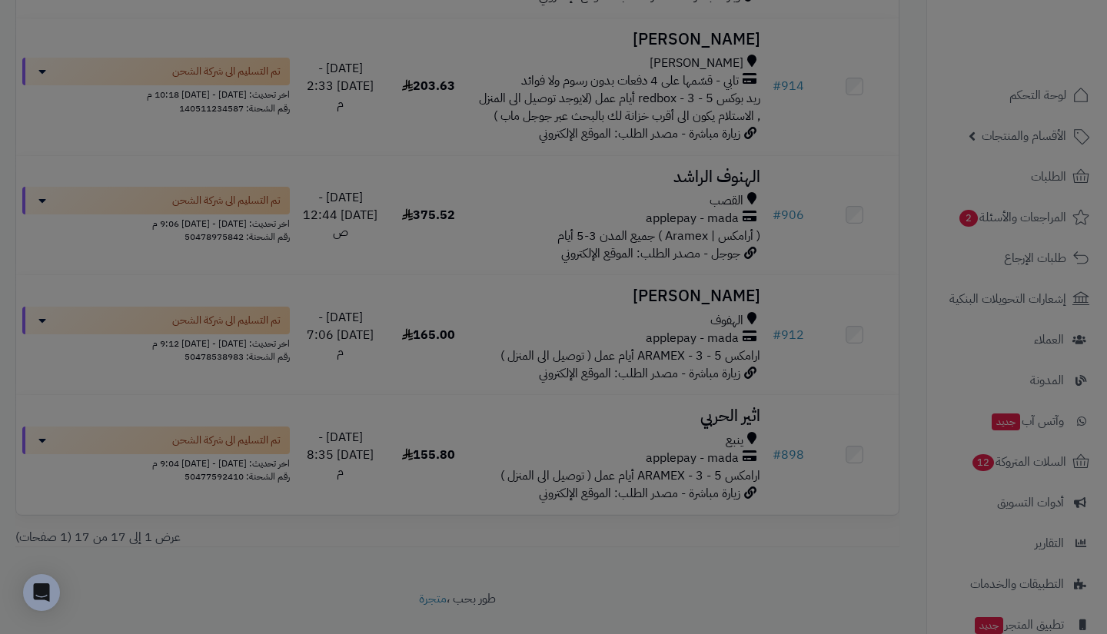
scroll to position [1930, 0]
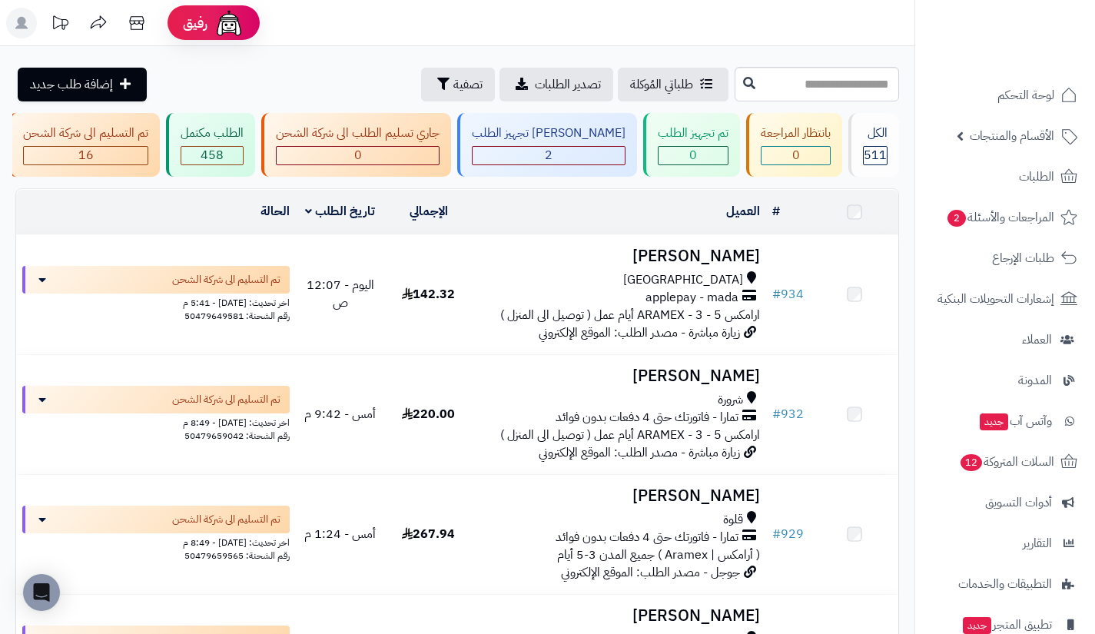
scroll to position [1760, 0]
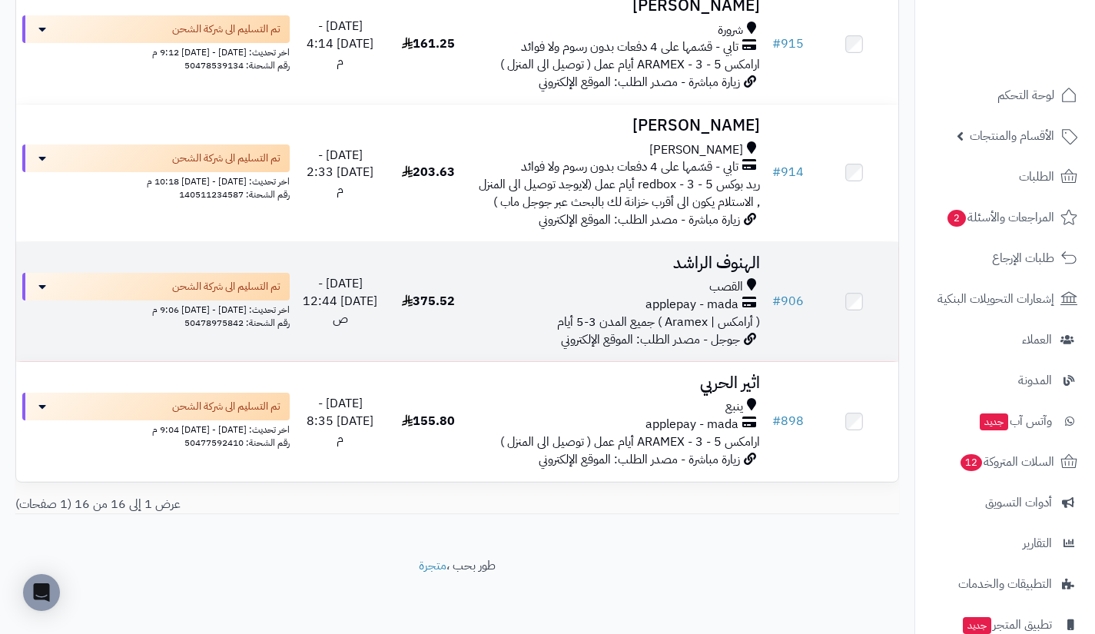
click at [728, 302] on span "applepay - mada" at bounding box center [692, 305] width 93 height 18
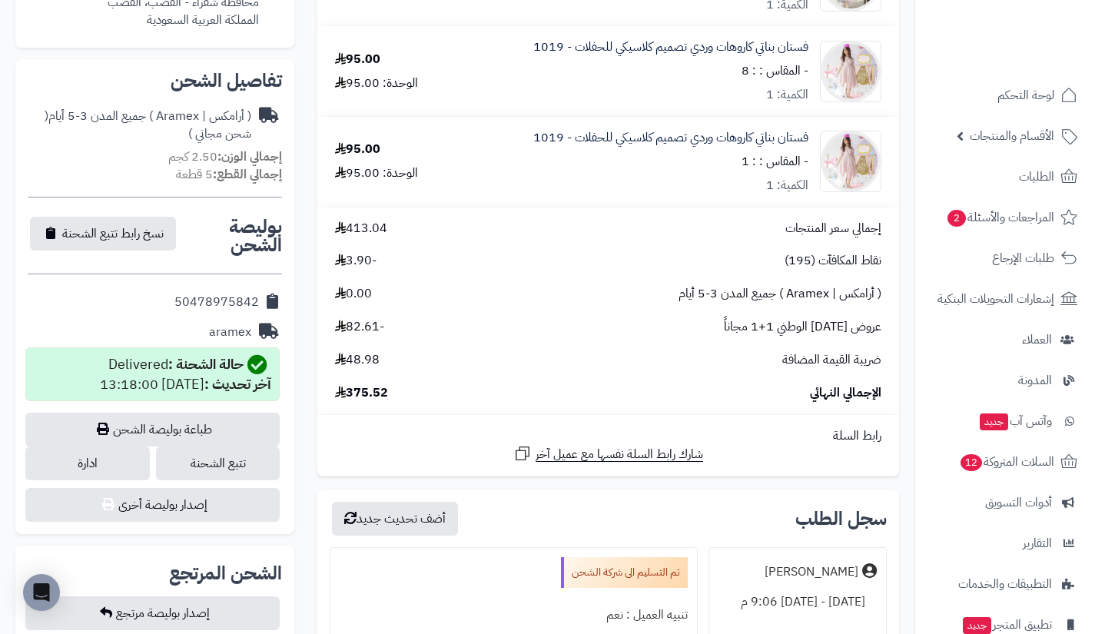
scroll to position [454, 0]
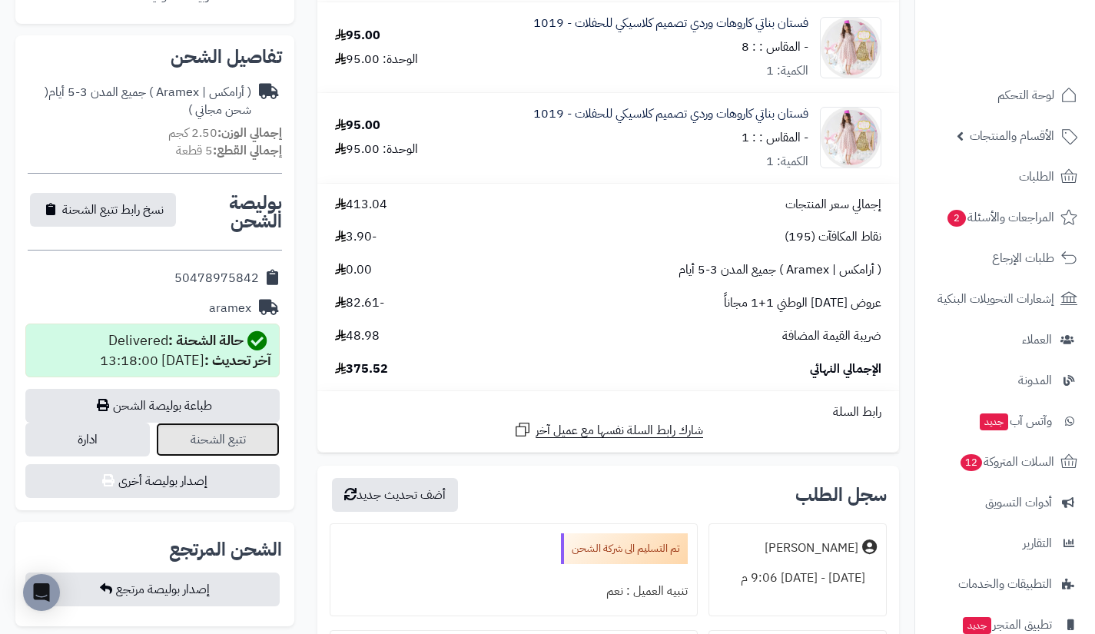
click at [248, 428] on link "تتبع الشحنة" at bounding box center [218, 440] width 125 height 34
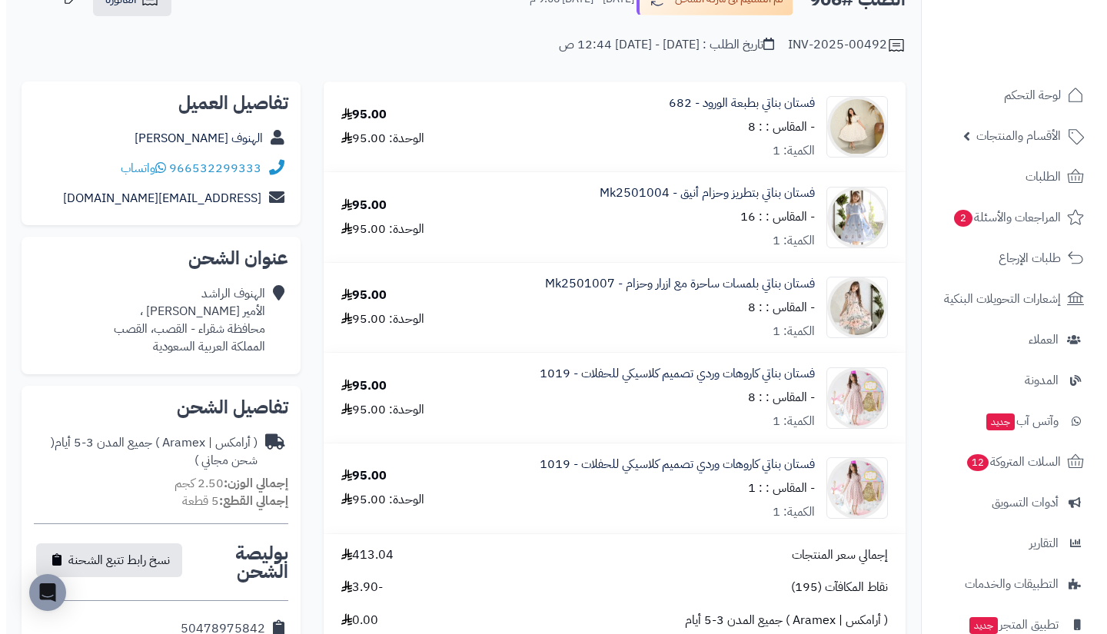
scroll to position [0, 0]
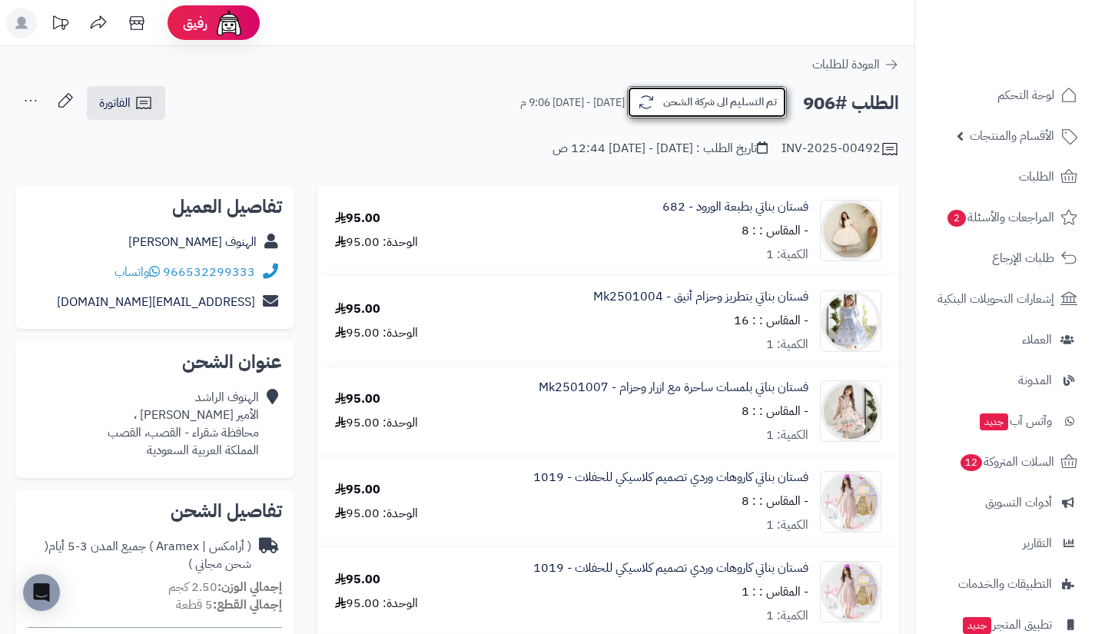
click at [676, 117] on button "تم التسليم الى شركة الشحن" at bounding box center [707, 102] width 160 height 32
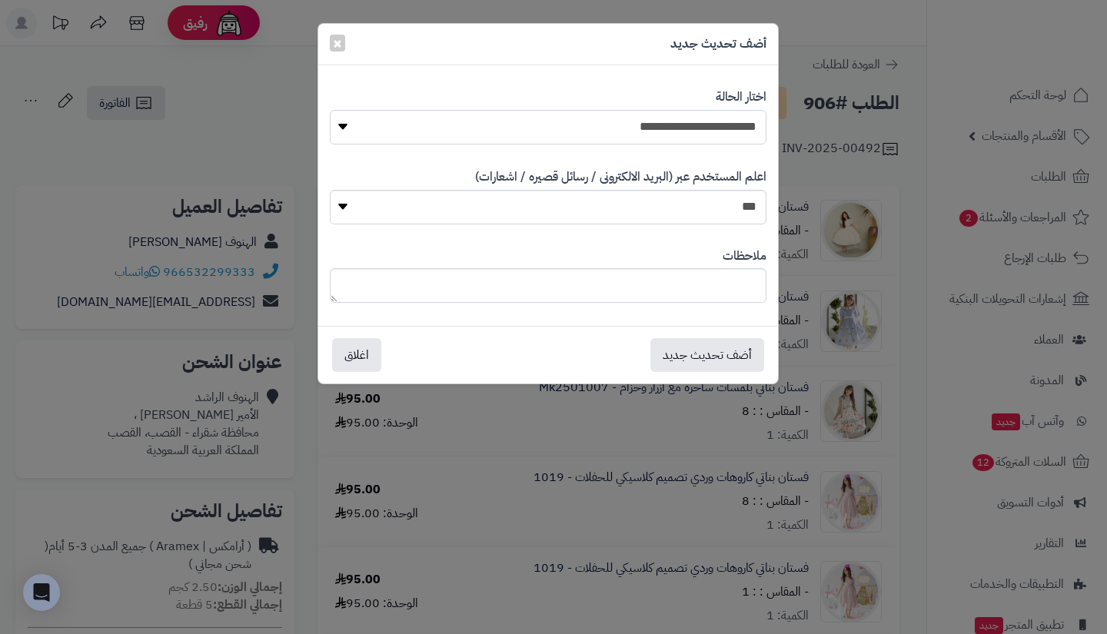
click at [680, 121] on select "**********" at bounding box center [548, 127] width 437 height 35
select select "**"
click at [330, 110] on select "**********" at bounding box center [548, 127] width 437 height 35
click at [743, 344] on button "أضف تحديث جديد" at bounding box center [707, 354] width 114 height 34
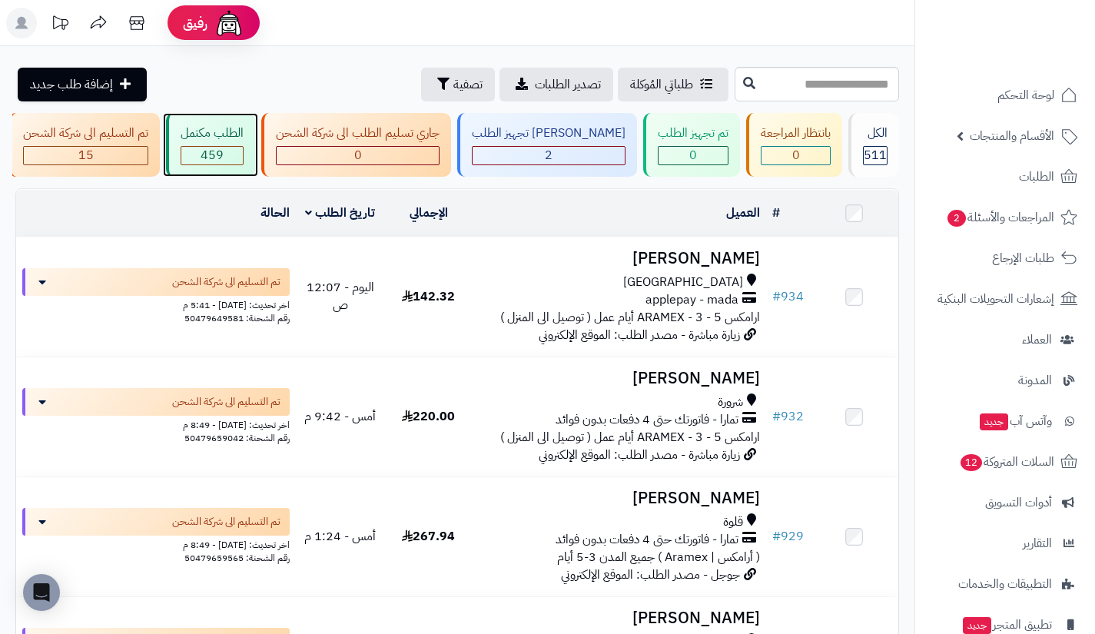
click at [243, 151] on div "459" at bounding box center [211, 156] width 61 height 18
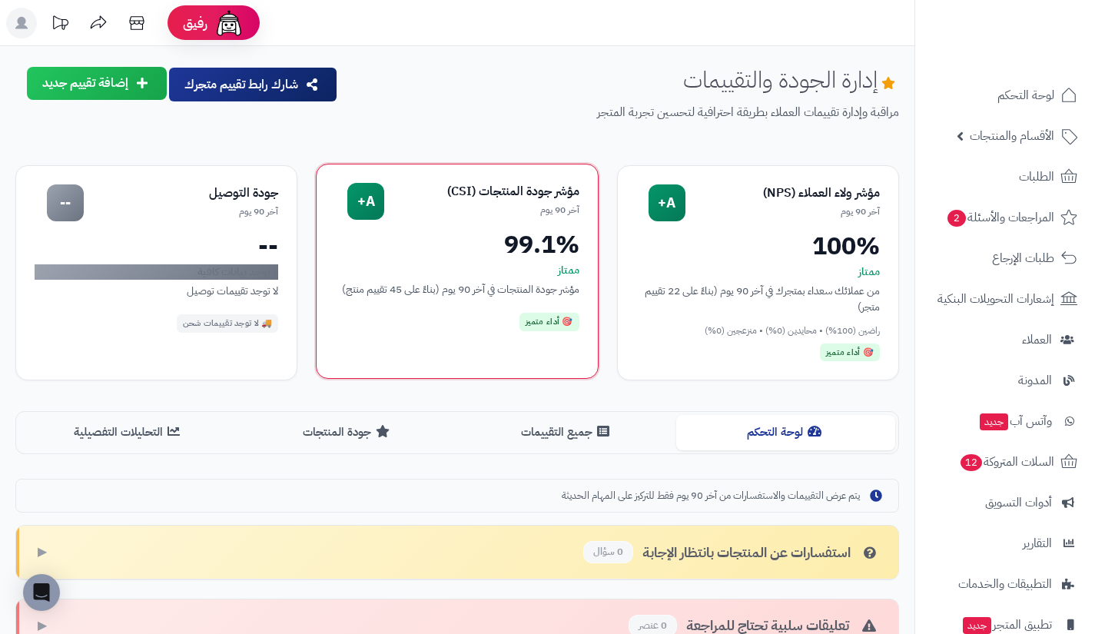
scroll to position [580, 0]
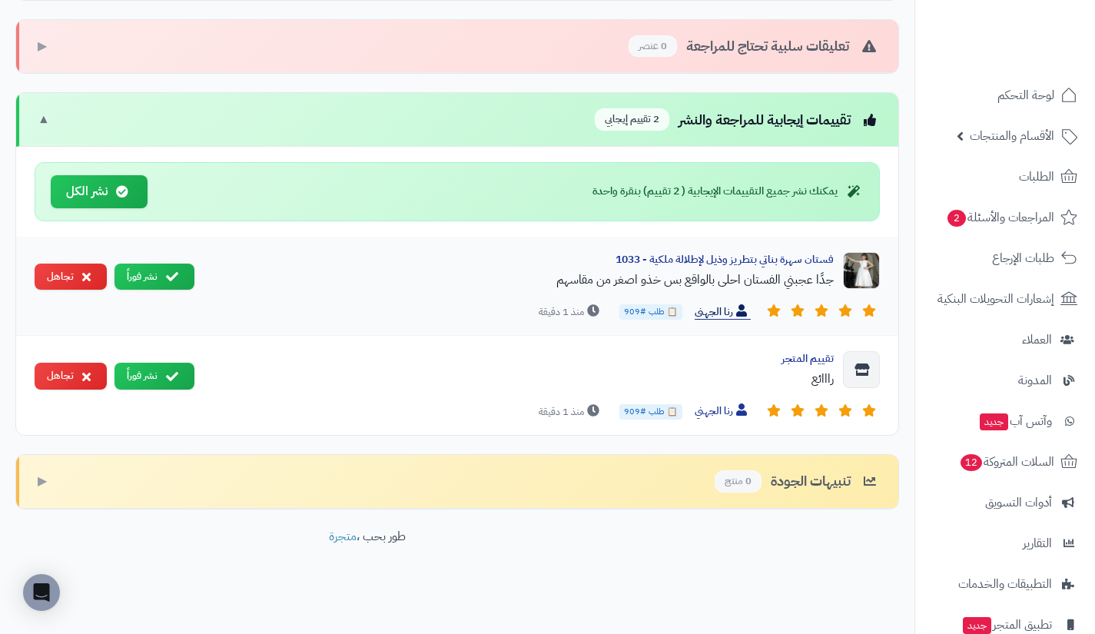
click at [729, 313] on span "رنا الجهني" at bounding box center [723, 312] width 56 height 16
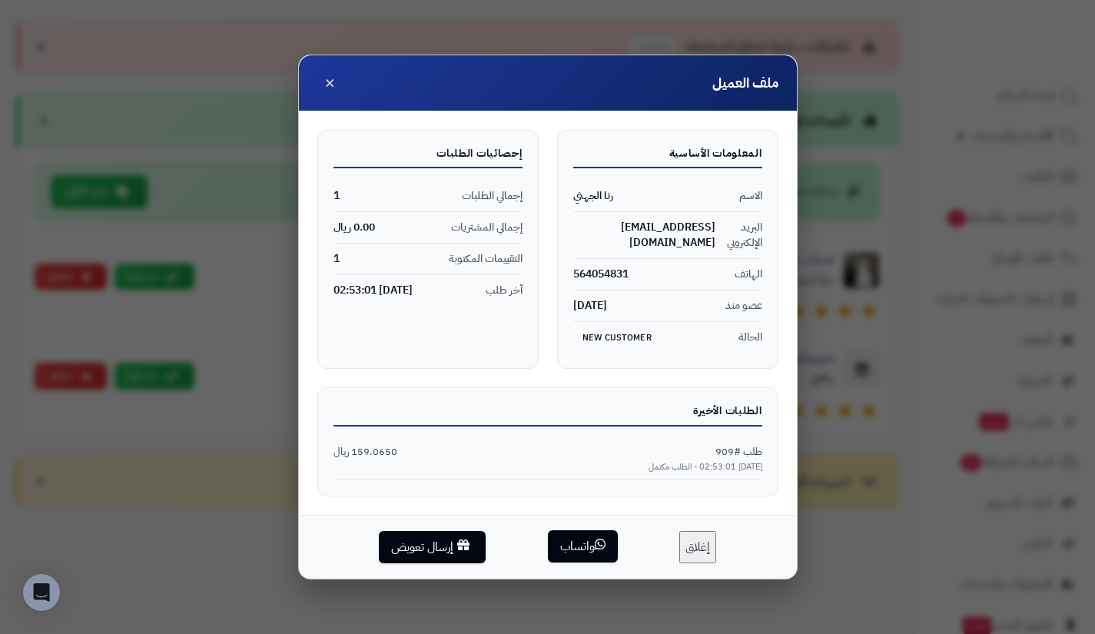
click at [577, 530] on button "واتساب" at bounding box center [583, 546] width 70 height 33
click at [470, 43] on div "ملف العميل × المعلومات الأساسية الاسم رنا الجهني البريد الإلكتروني rana912378@g…" at bounding box center [547, 317] width 1095 height 634
click at [704, 540] on button "إغلاق" at bounding box center [697, 546] width 37 height 33
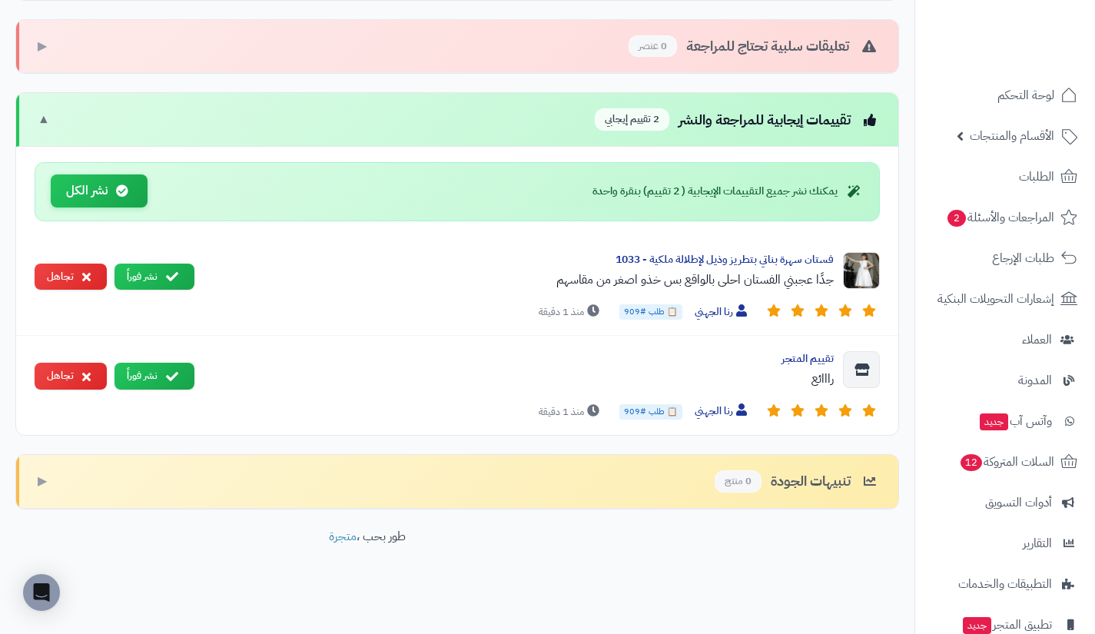
click at [125, 198] on button "نشر الكل" at bounding box center [99, 190] width 97 height 33
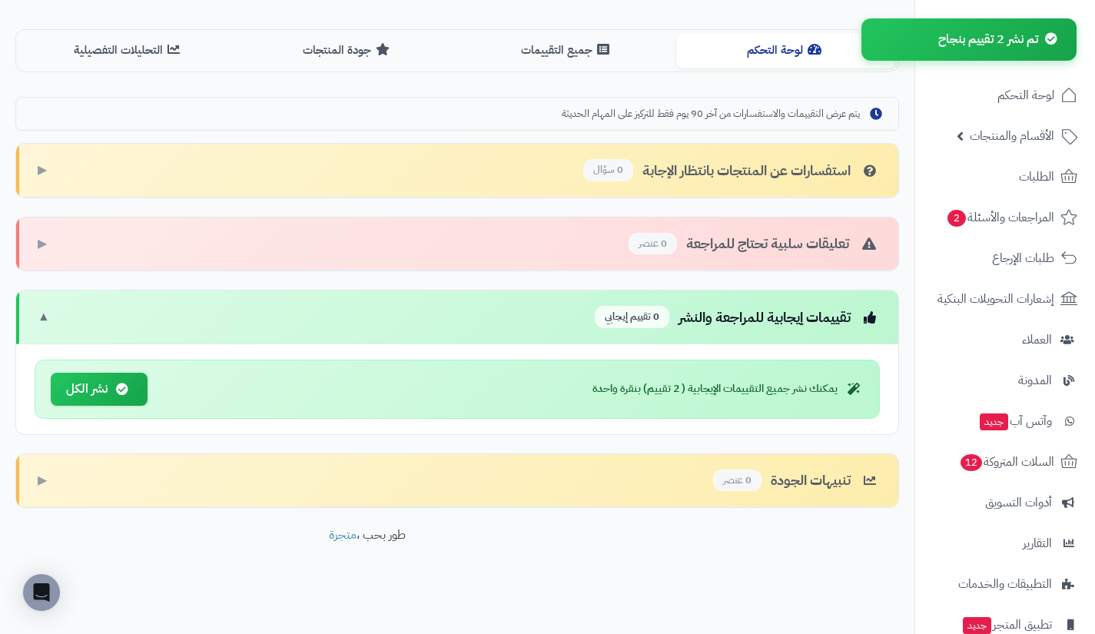
scroll to position [382, 0]
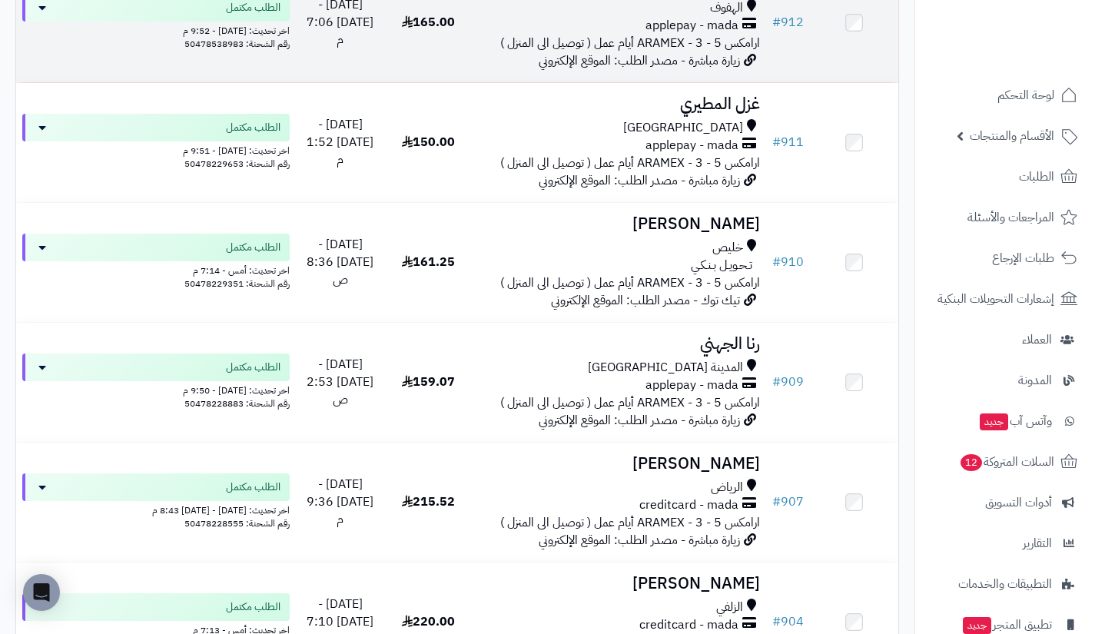
scroll to position [515, 0]
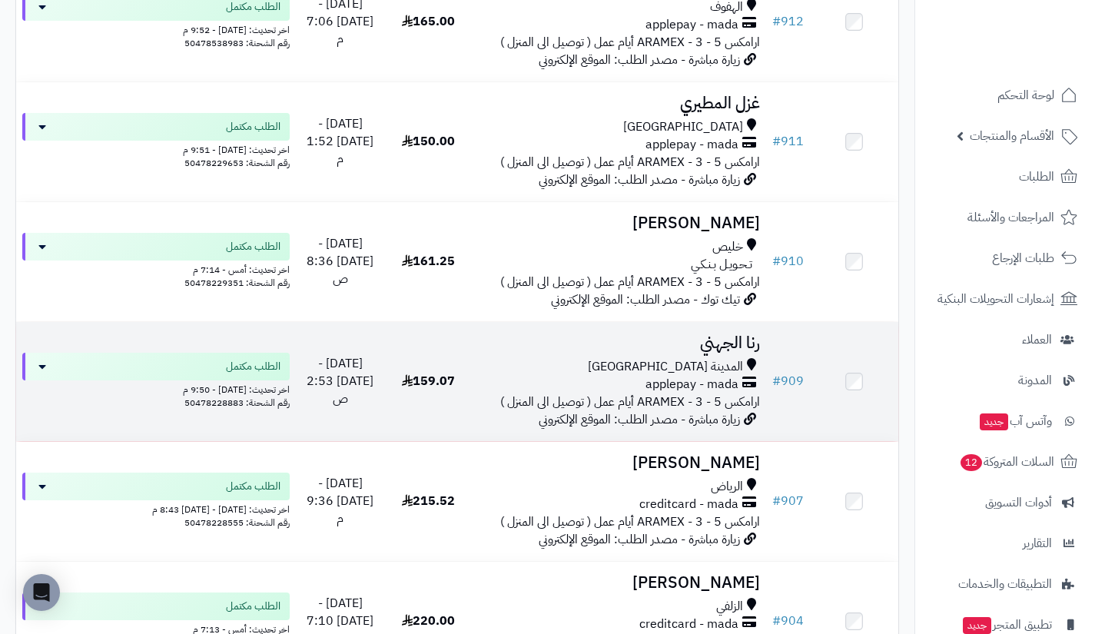
click at [729, 352] on h3 "رنا الجهني" at bounding box center [619, 343] width 281 height 18
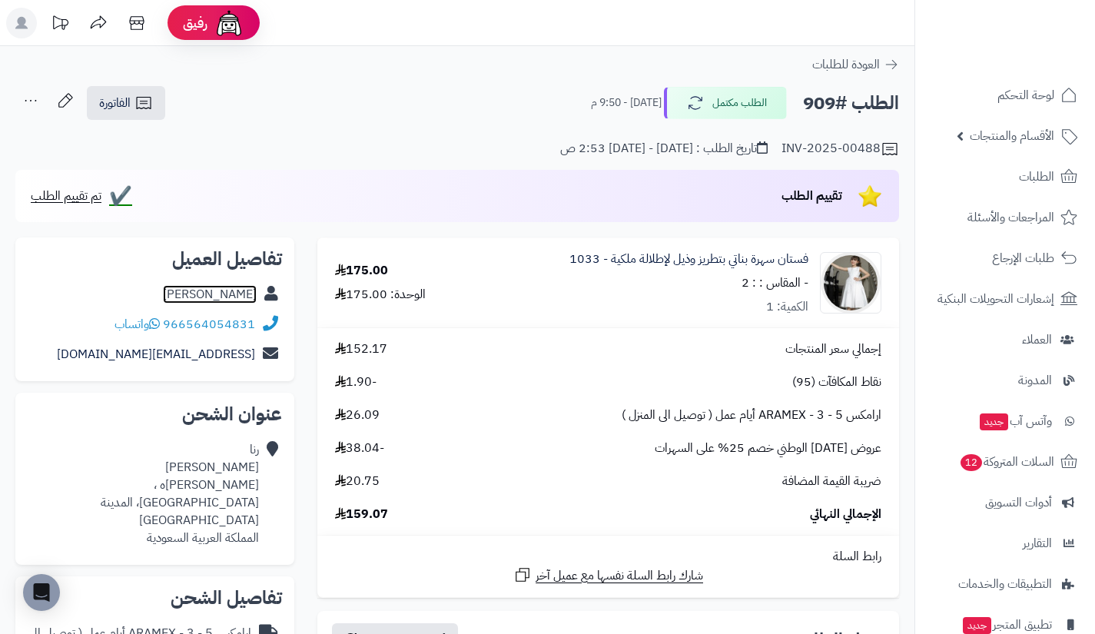
click at [240, 294] on link "[PERSON_NAME]" at bounding box center [210, 294] width 94 height 18
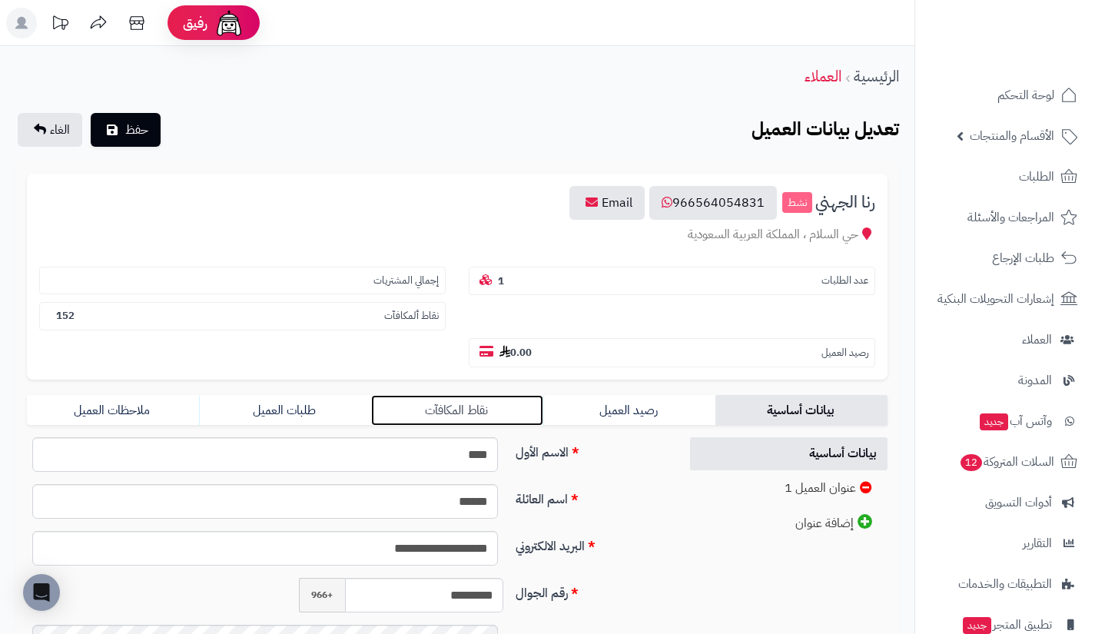
click at [508, 404] on link "نقاط المكافآت" at bounding box center [457, 410] width 172 height 31
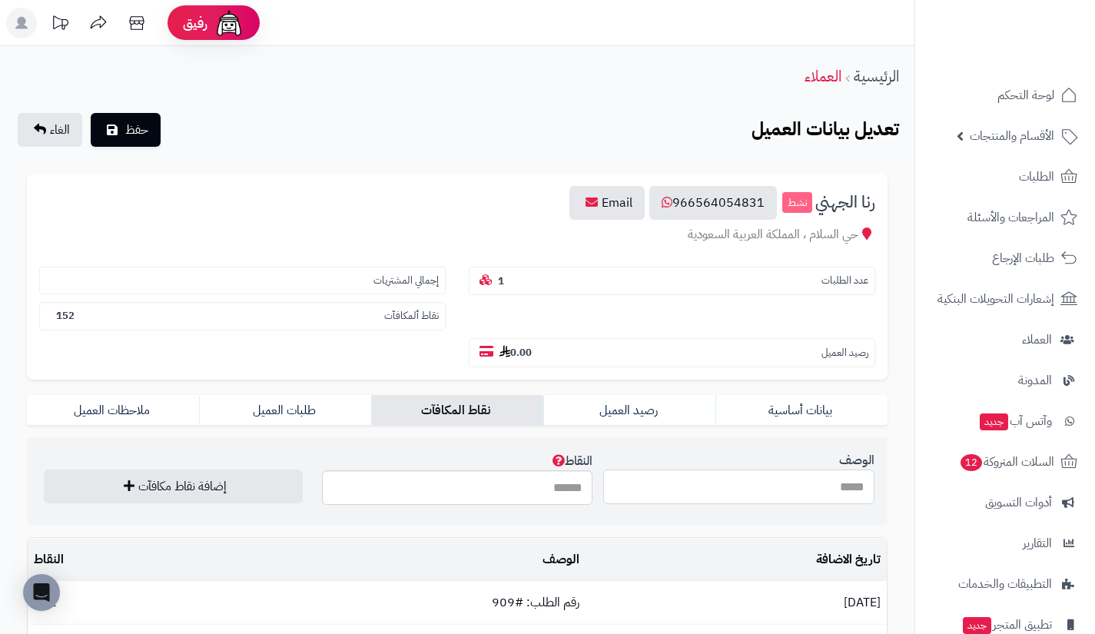
click at [640, 480] on input "الوصف" at bounding box center [738, 487] width 271 height 35
type input "**********"
type input "***"
click at [44, 470] on button "إضافة نقاط مكافآت" at bounding box center [173, 487] width 259 height 34
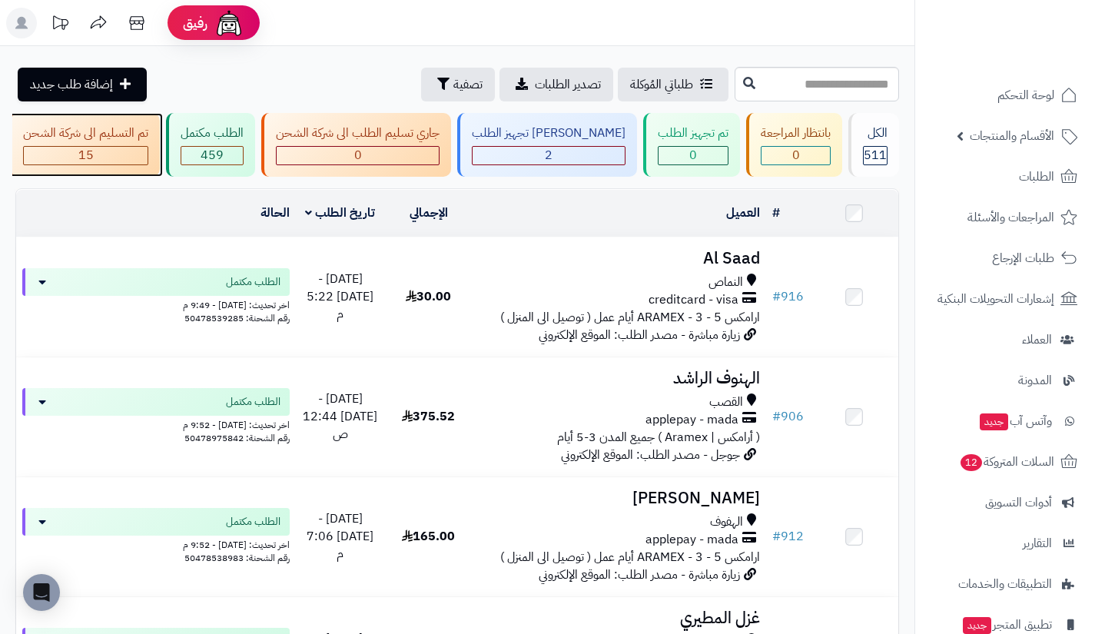
click at [148, 154] on div "15" at bounding box center [86, 156] width 124 height 18
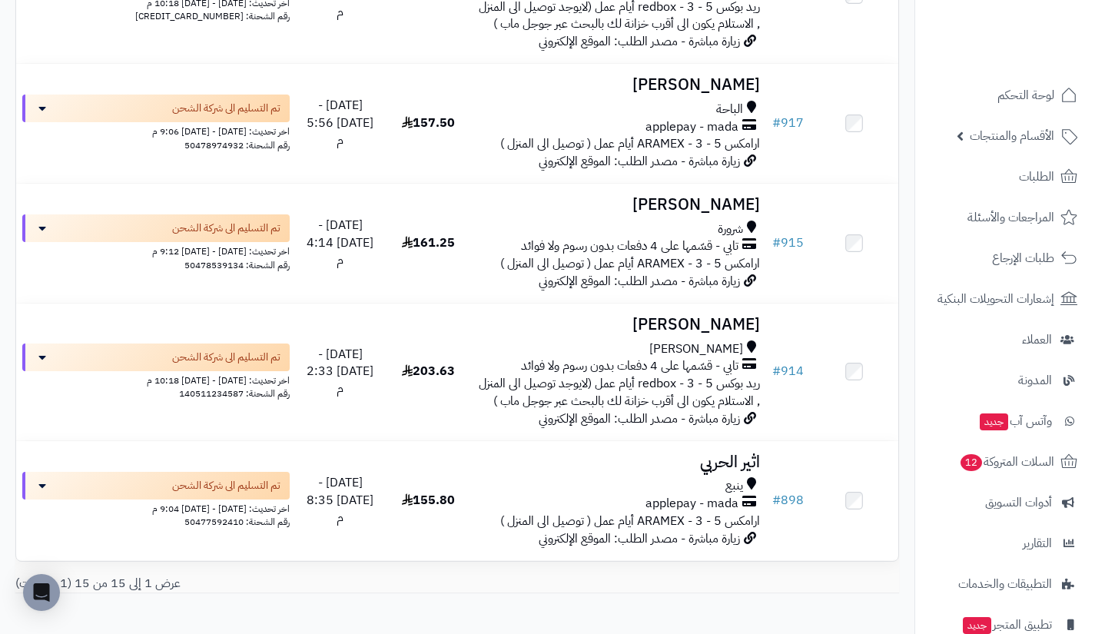
scroll to position [1640, 0]
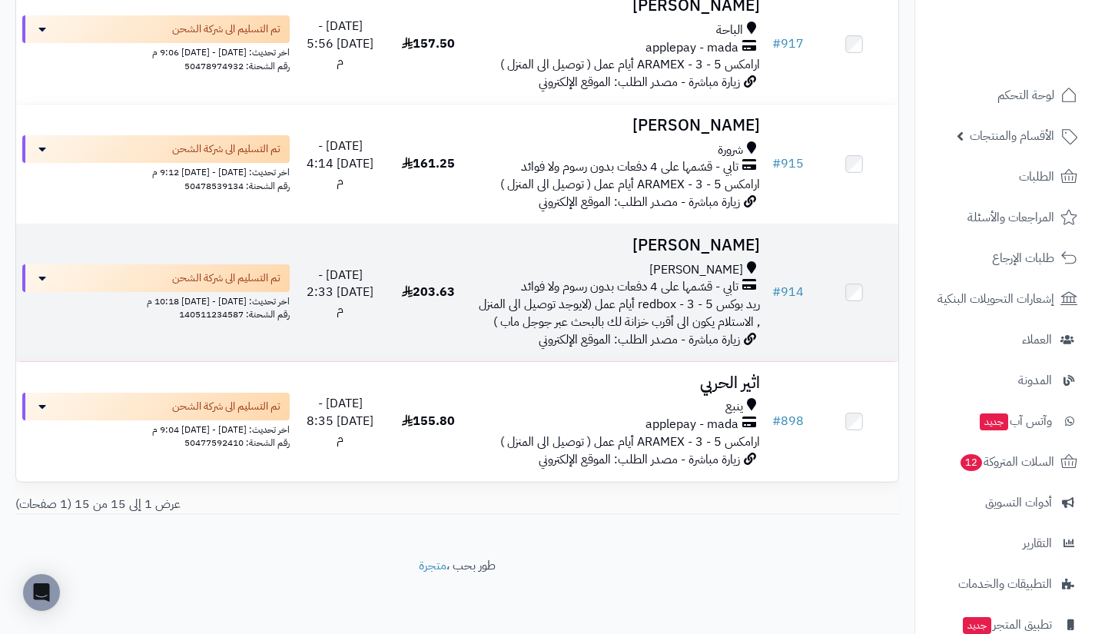
click at [735, 287] on span "تابي - قسّمها على 4 دفعات بدون رسوم ولا فوائد" at bounding box center [630, 287] width 218 height 18
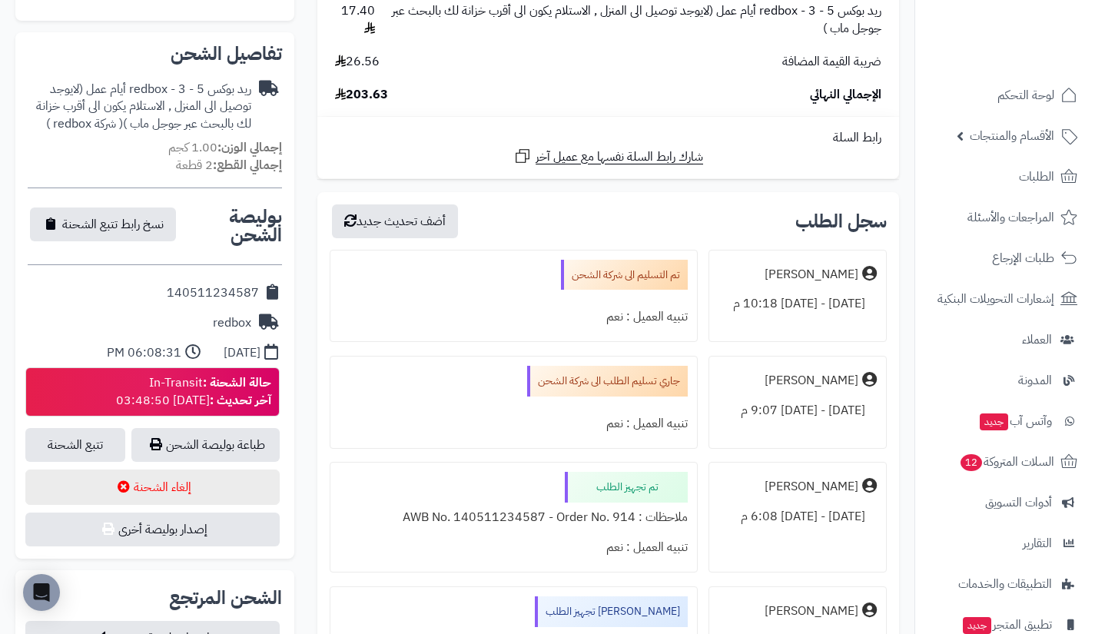
scroll to position [501, 0]
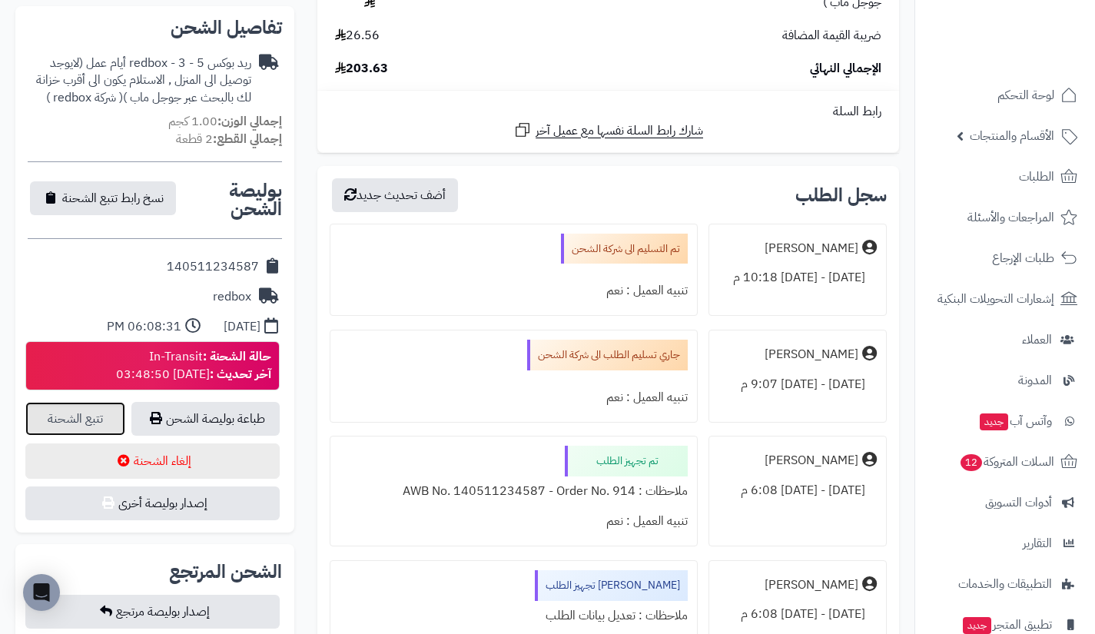
click at [70, 404] on link "تتبع الشحنة" at bounding box center [75, 419] width 100 height 34
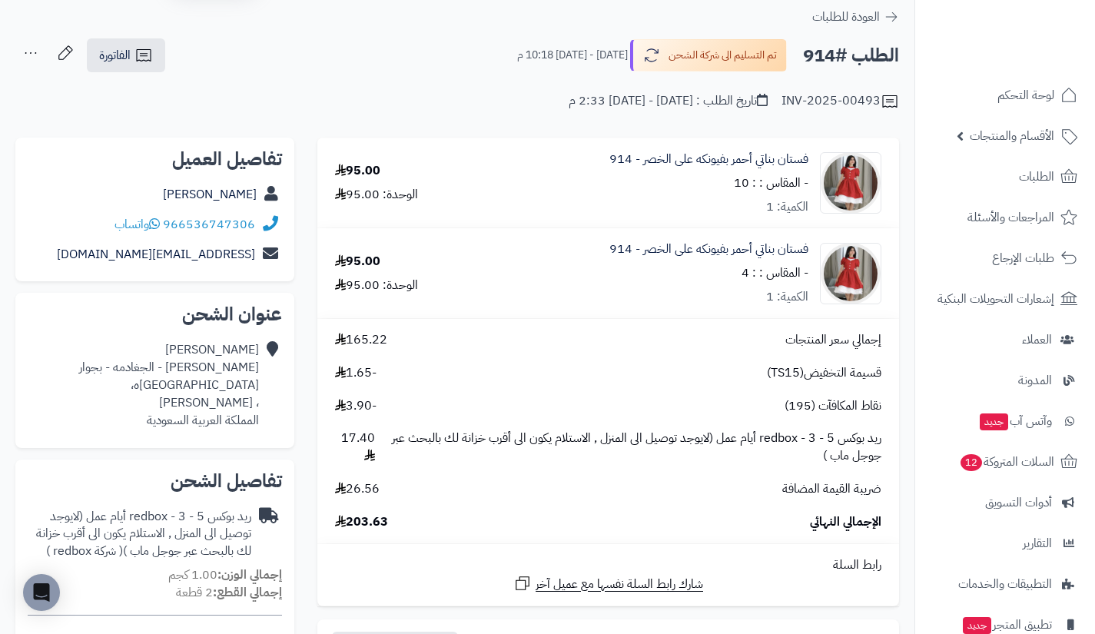
scroll to position [32, 0]
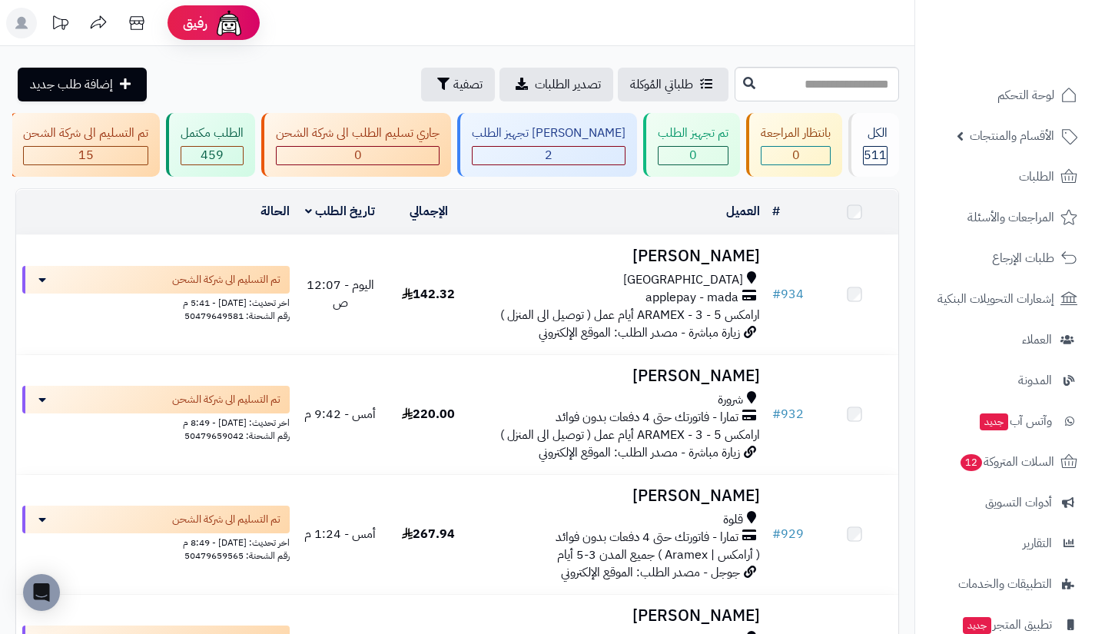
scroll to position [1640, 0]
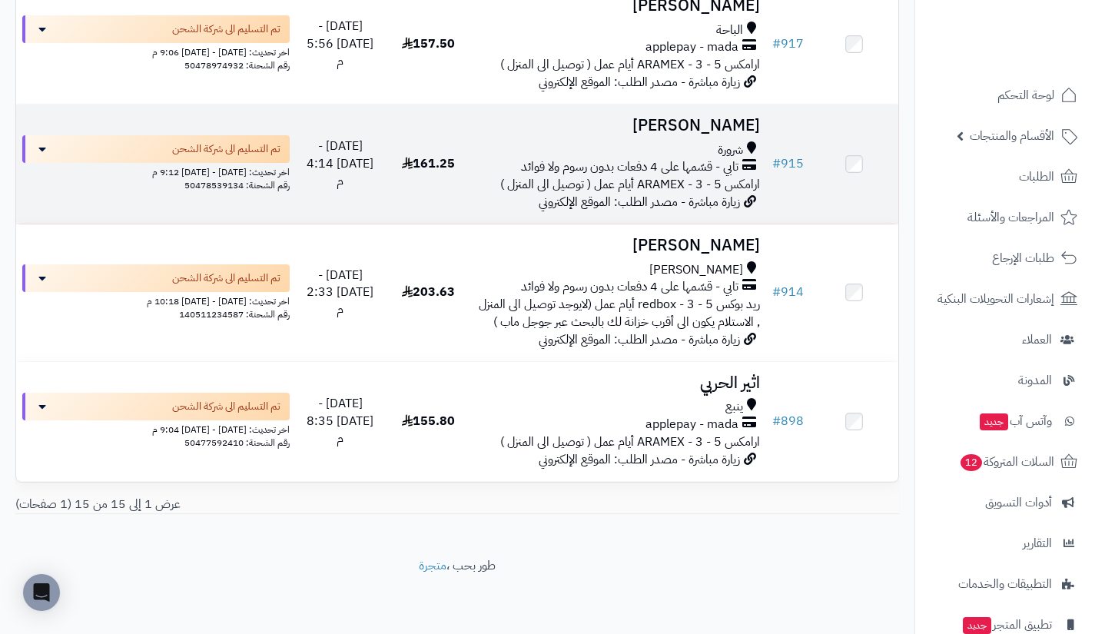
click at [741, 159] on div "تابي - قسّمها على 4 دفعات بدون رسوم ولا فوائد" at bounding box center [619, 167] width 281 height 18
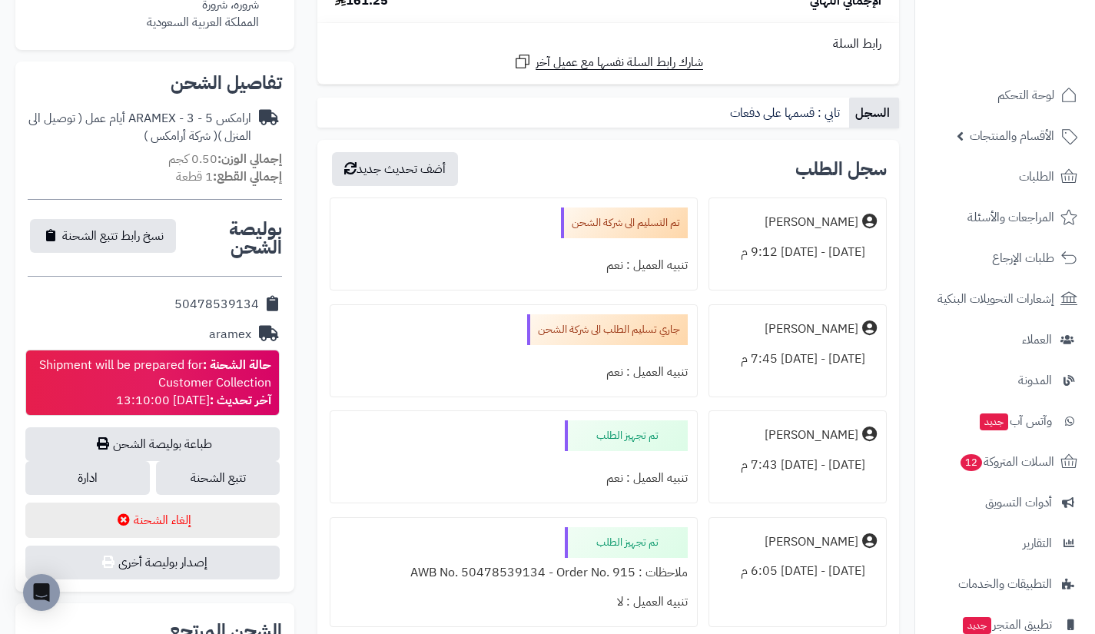
scroll to position [429, 0]
click at [268, 477] on link "تتبع الشحنة" at bounding box center [218, 477] width 125 height 34
click at [115, 490] on link "ادارة" at bounding box center [87, 477] width 125 height 34
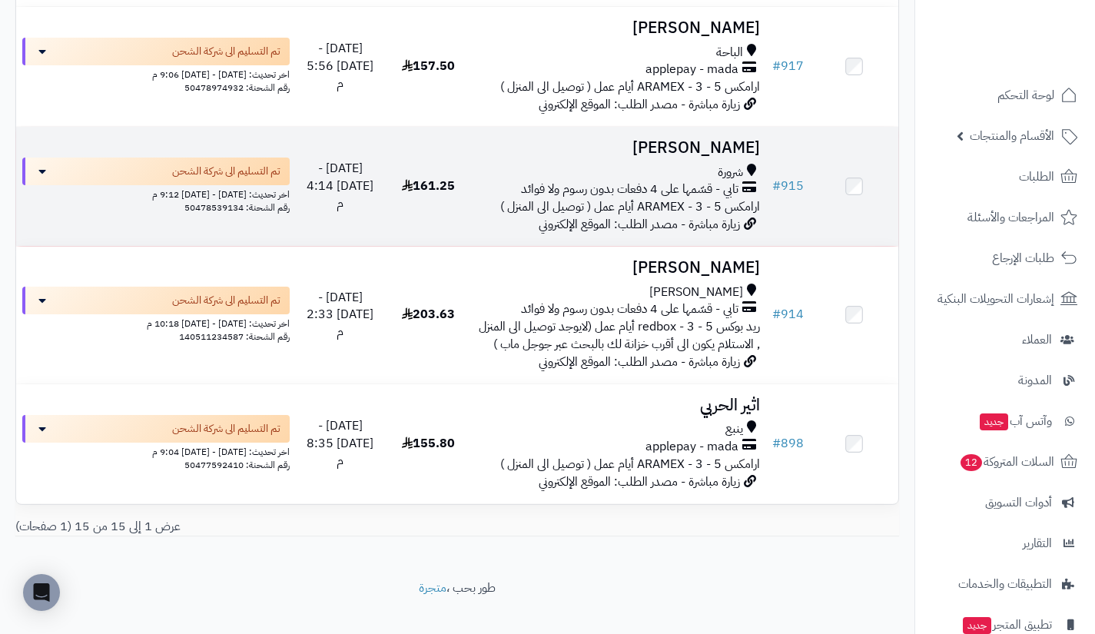
scroll to position [1601, 0]
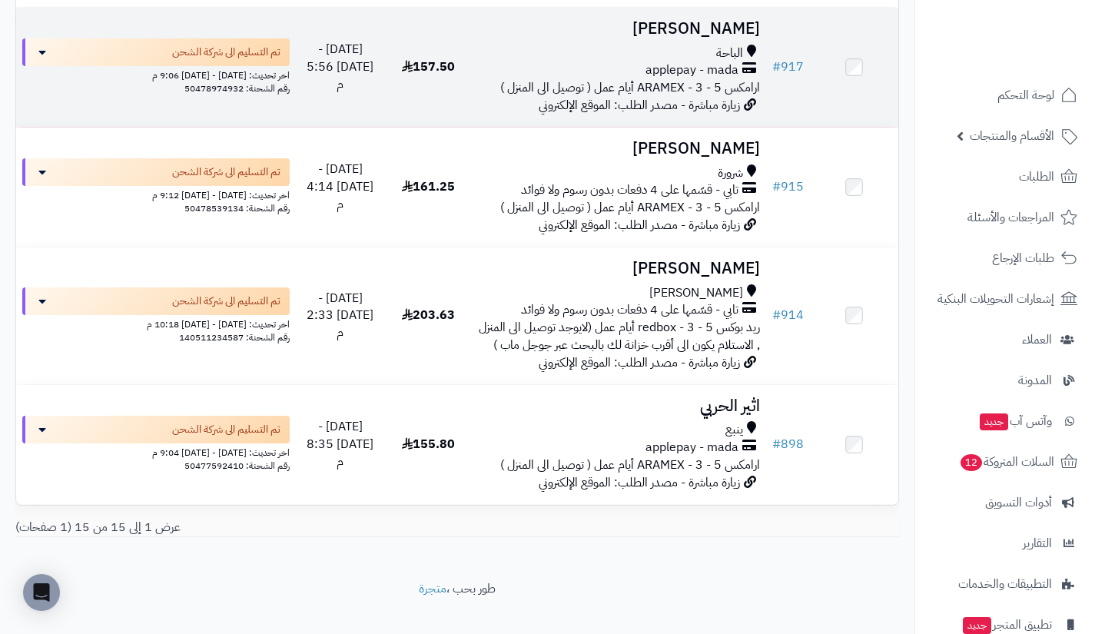
click at [740, 97] on span "ارامكس ARAMEX - 3 - 5 أيام عمل ( توصيل الى المنزل )" at bounding box center [630, 87] width 260 height 18
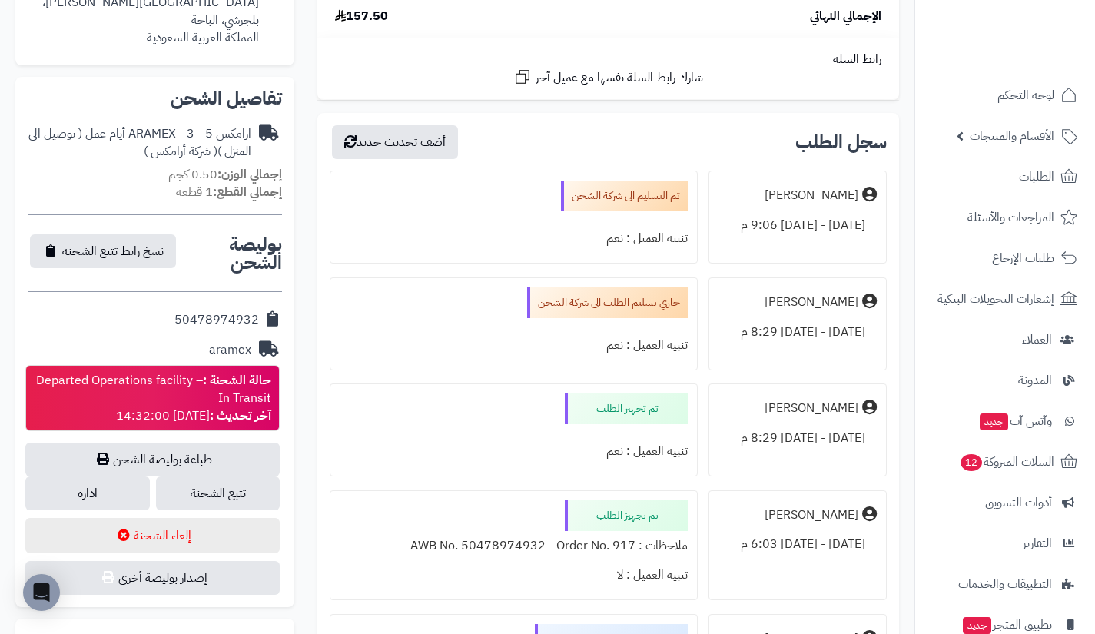
scroll to position [432, 0]
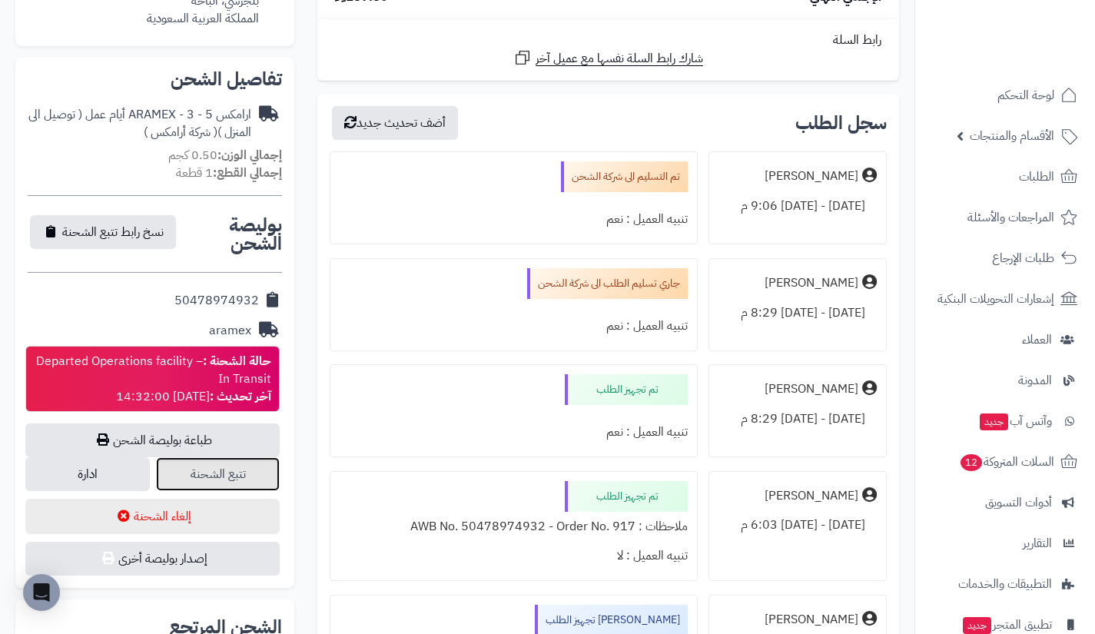
click at [258, 464] on link "تتبع الشحنة" at bounding box center [218, 474] width 125 height 34
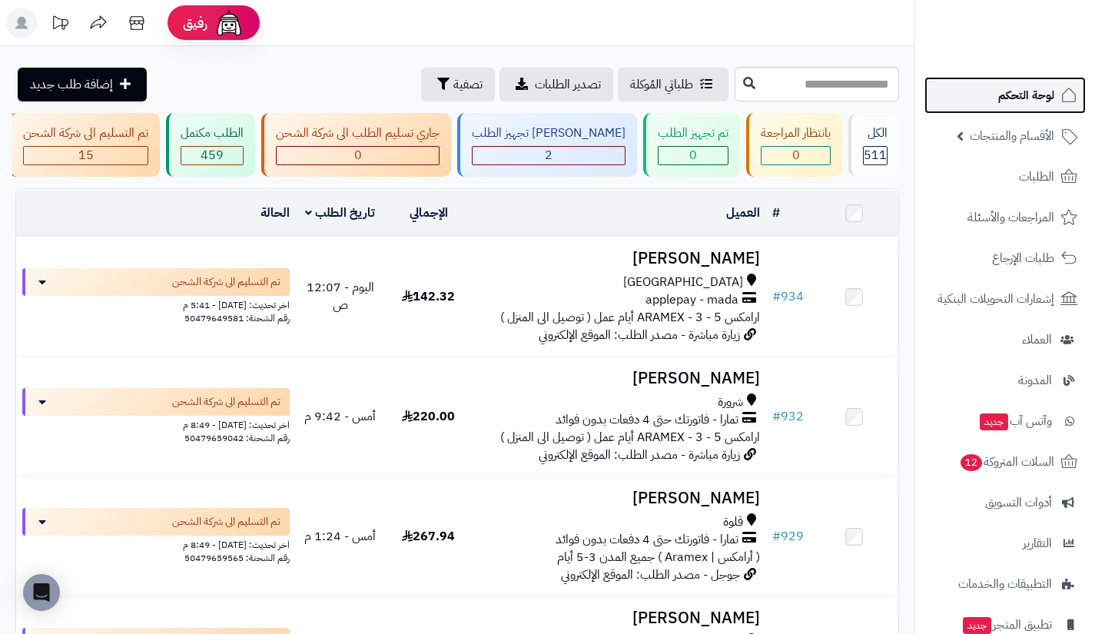
click at [995, 91] on link "لوحة التحكم" at bounding box center [1005, 95] width 161 height 37
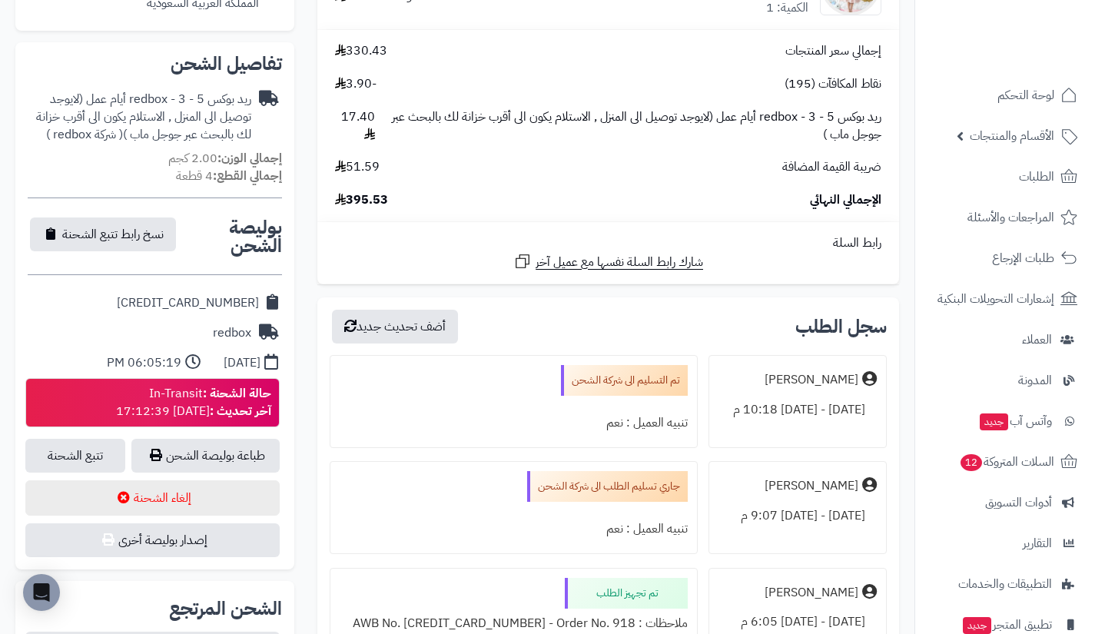
scroll to position [522, 0]
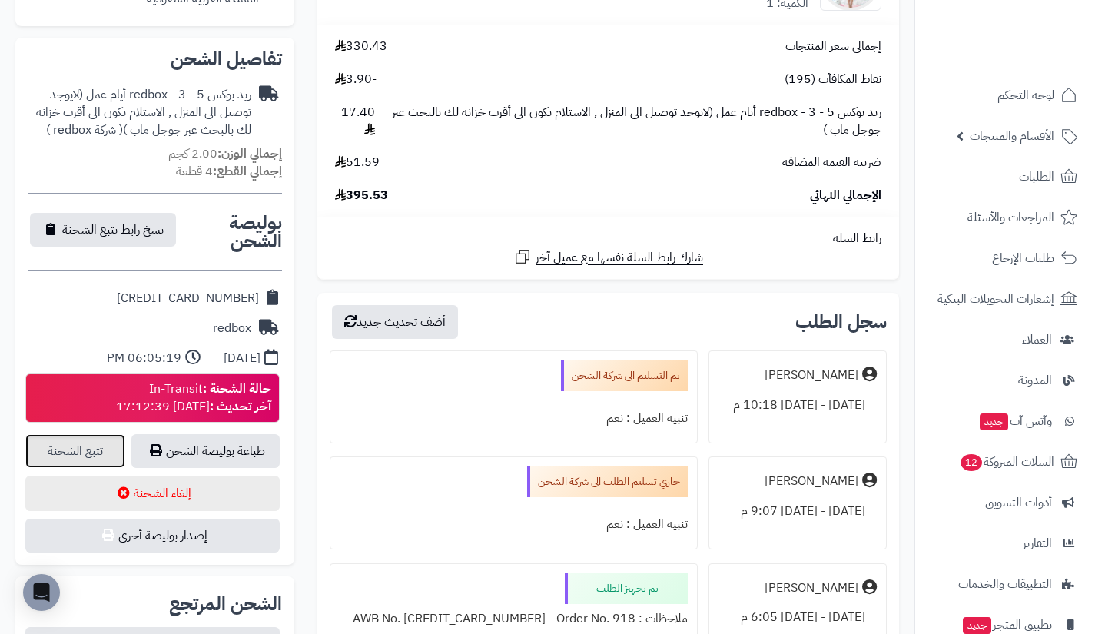
click at [88, 434] on link "تتبع الشحنة" at bounding box center [75, 451] width 100 height 34
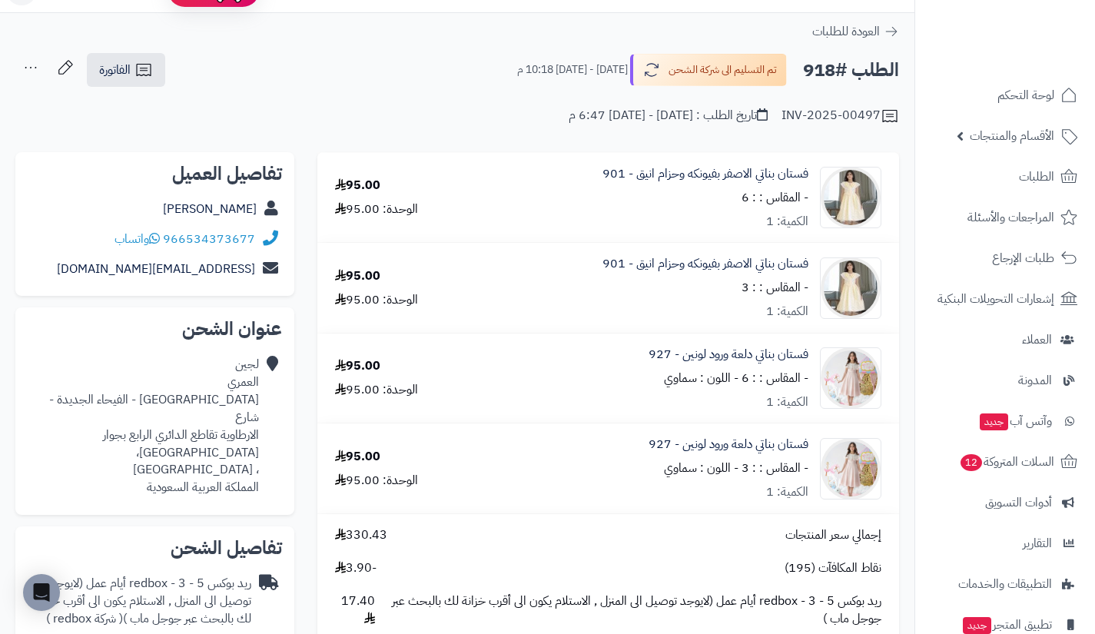
scroll to position [0, 0]
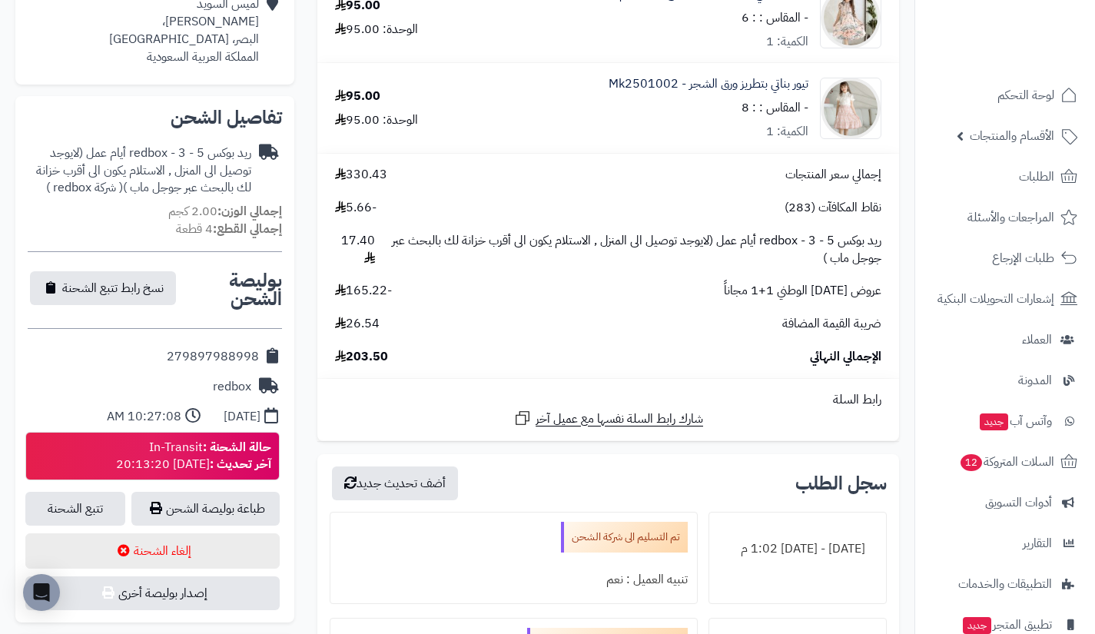
scroll to position [403, 0]
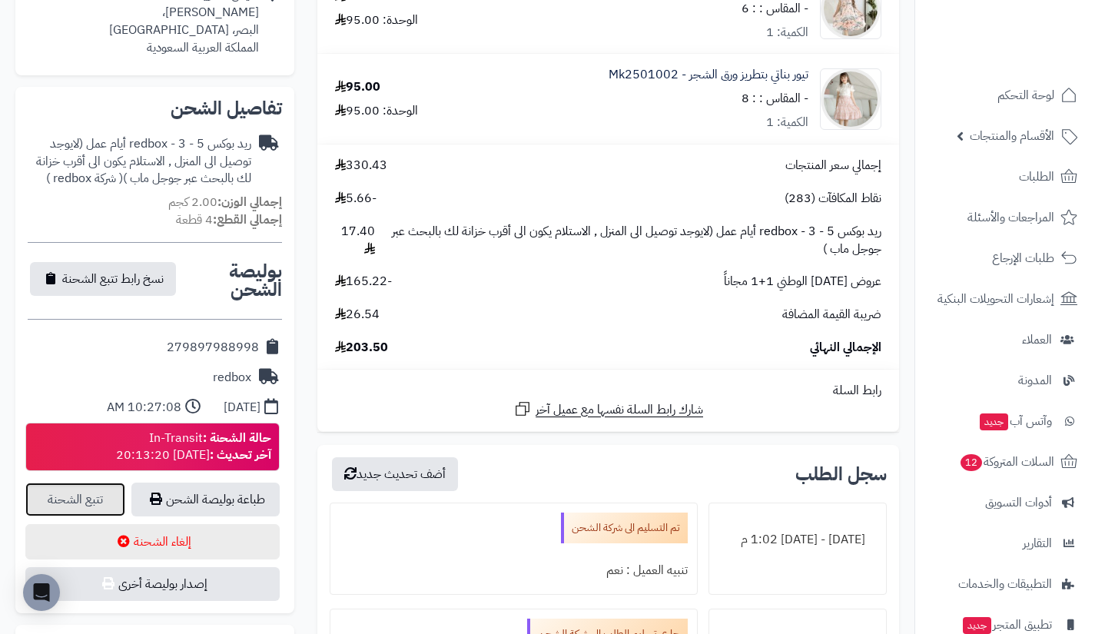
click at [109, 490] on link "تتبع الشحنة" at bounding box center [75, 500] width 100 height 34
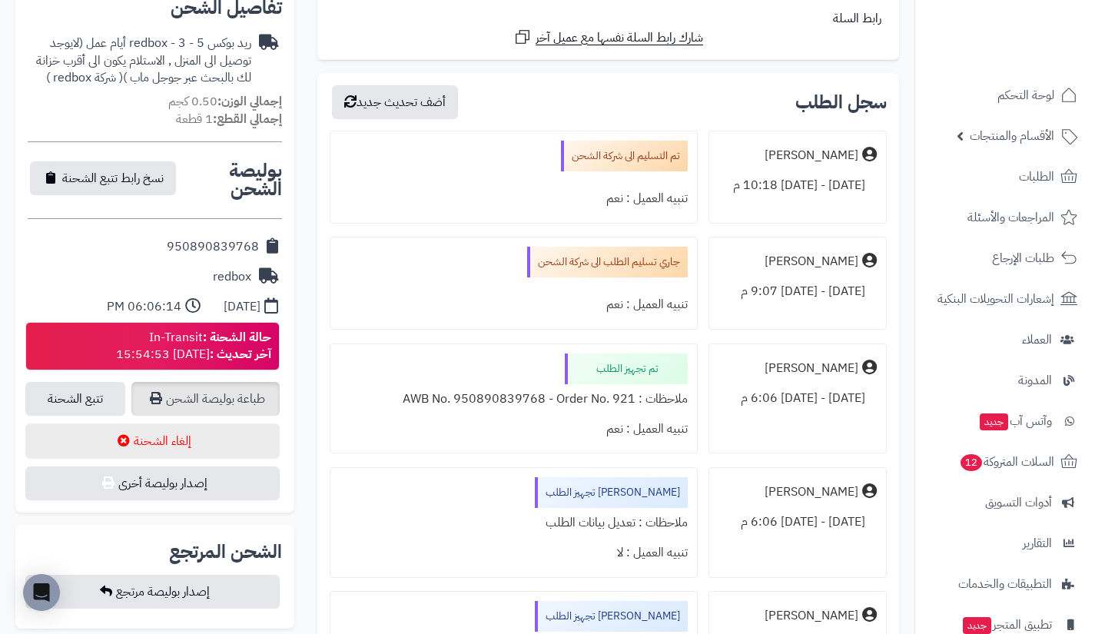
scroll to position [506, 0]
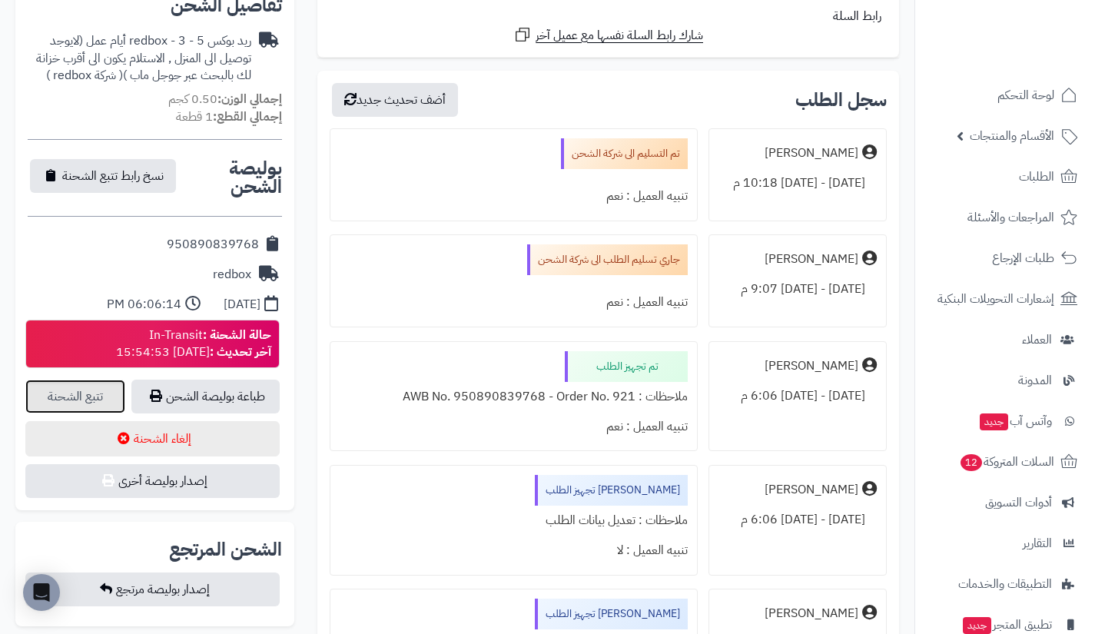
click at [99, 392] on link "تتبع الشحنة" at bounding box center [75, 397] width 100 height 34
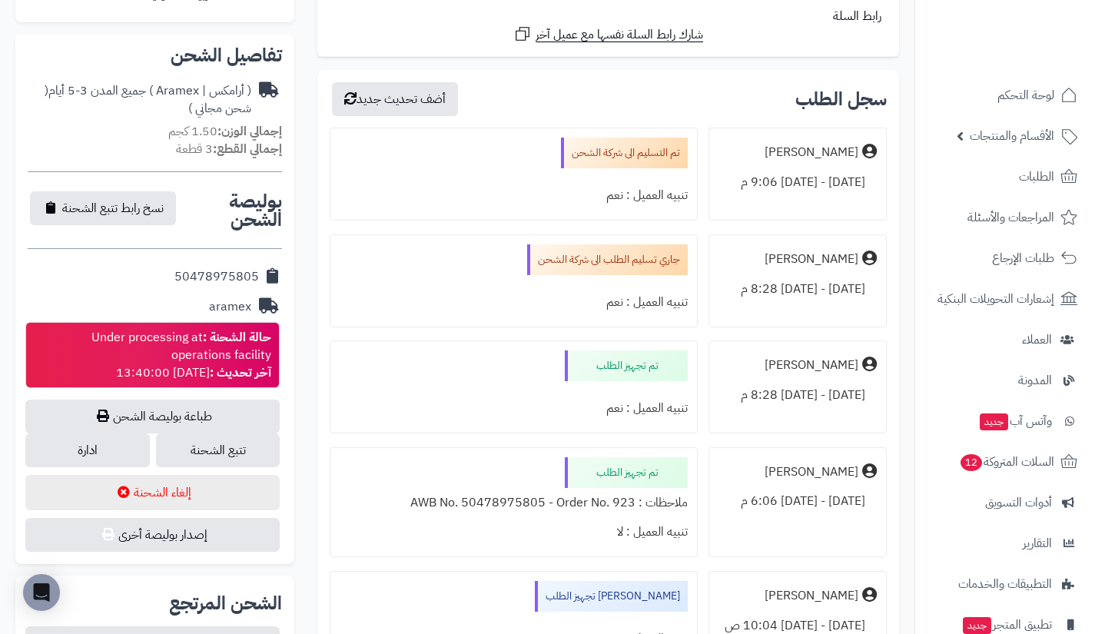
scroll to position [457, 0]
click at [249, 449] on link "تتبع الشحنة" at bounding box center [218, 450] width 125 height 34
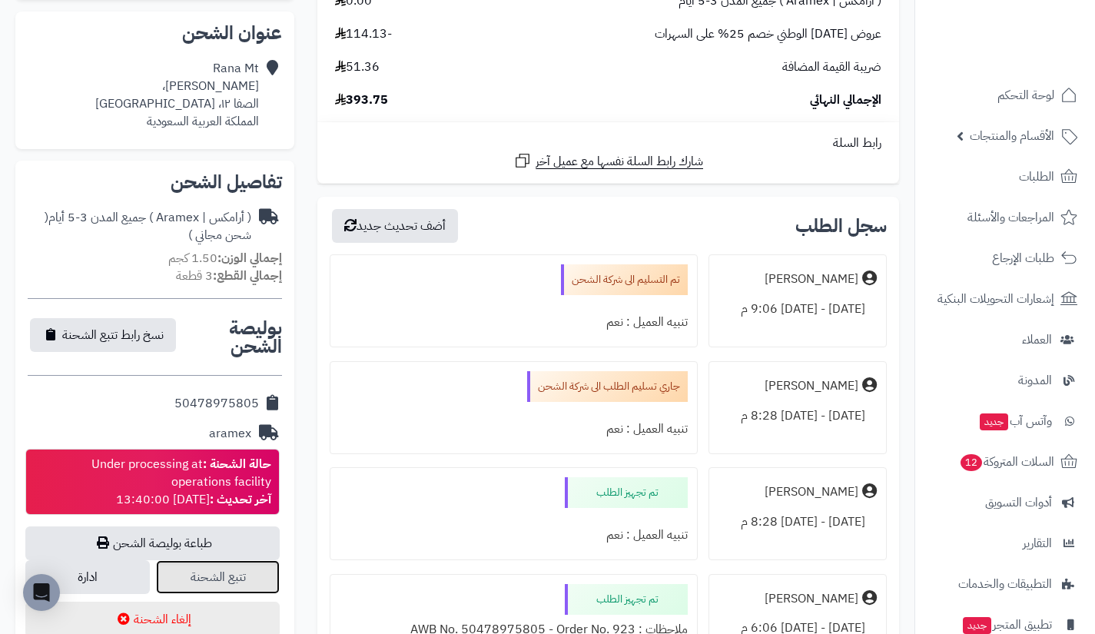
scroll to position [330, 0]
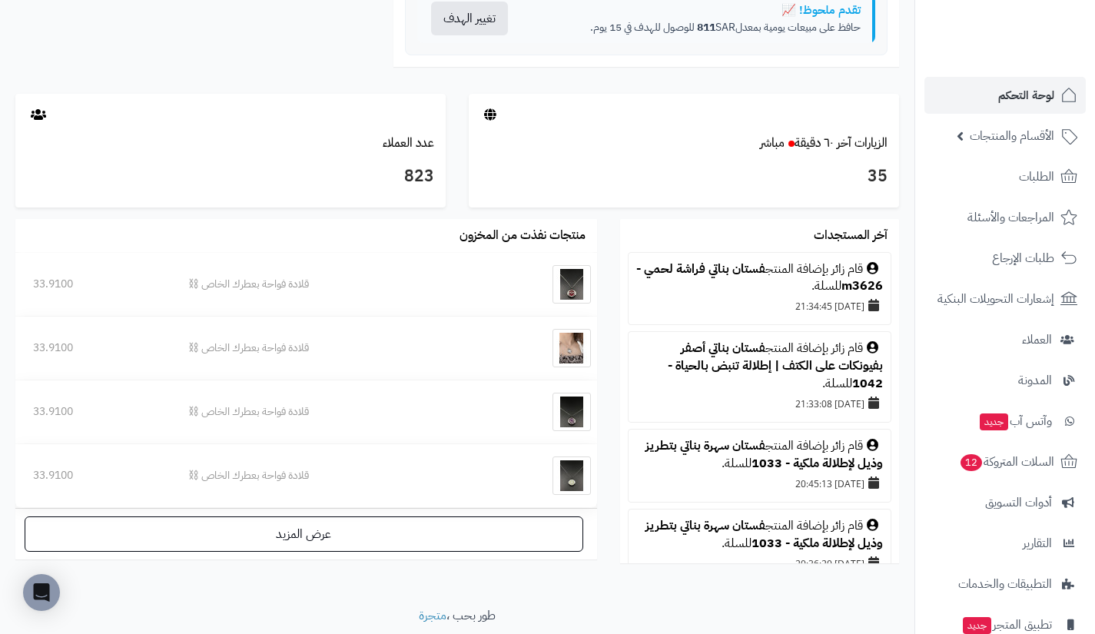
scroll to position [777, 0]
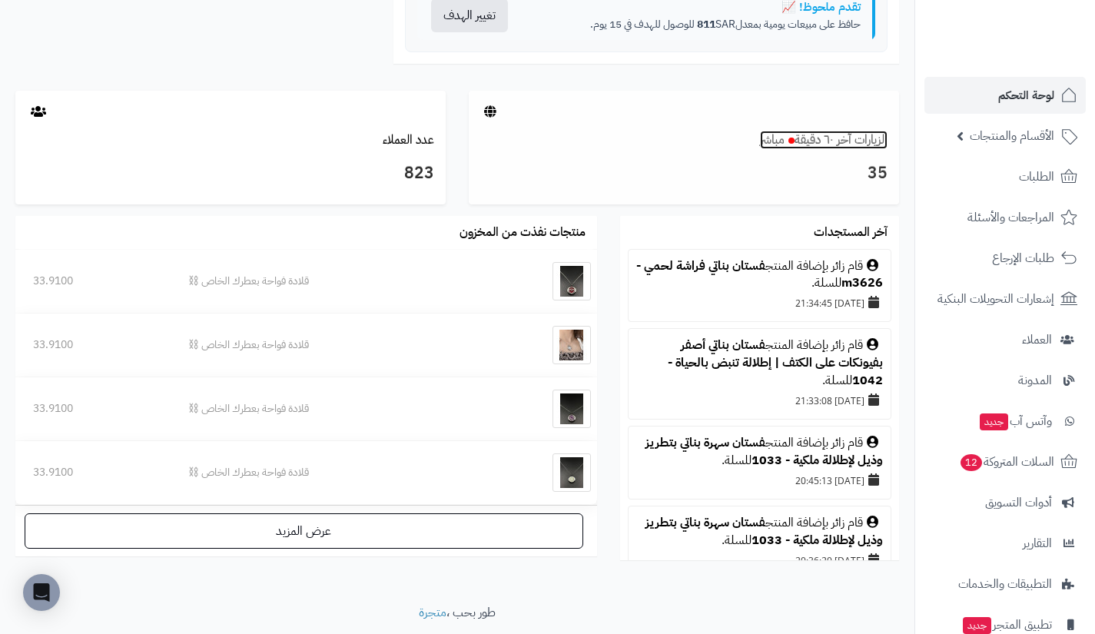
click at [847, 145] on link "الزيارات آخر ٦٠ دقيقة مباشر" at bounding box center [824, 140] width 128 height 18
